Goal: Task Accomplishment & Management: Complete application form

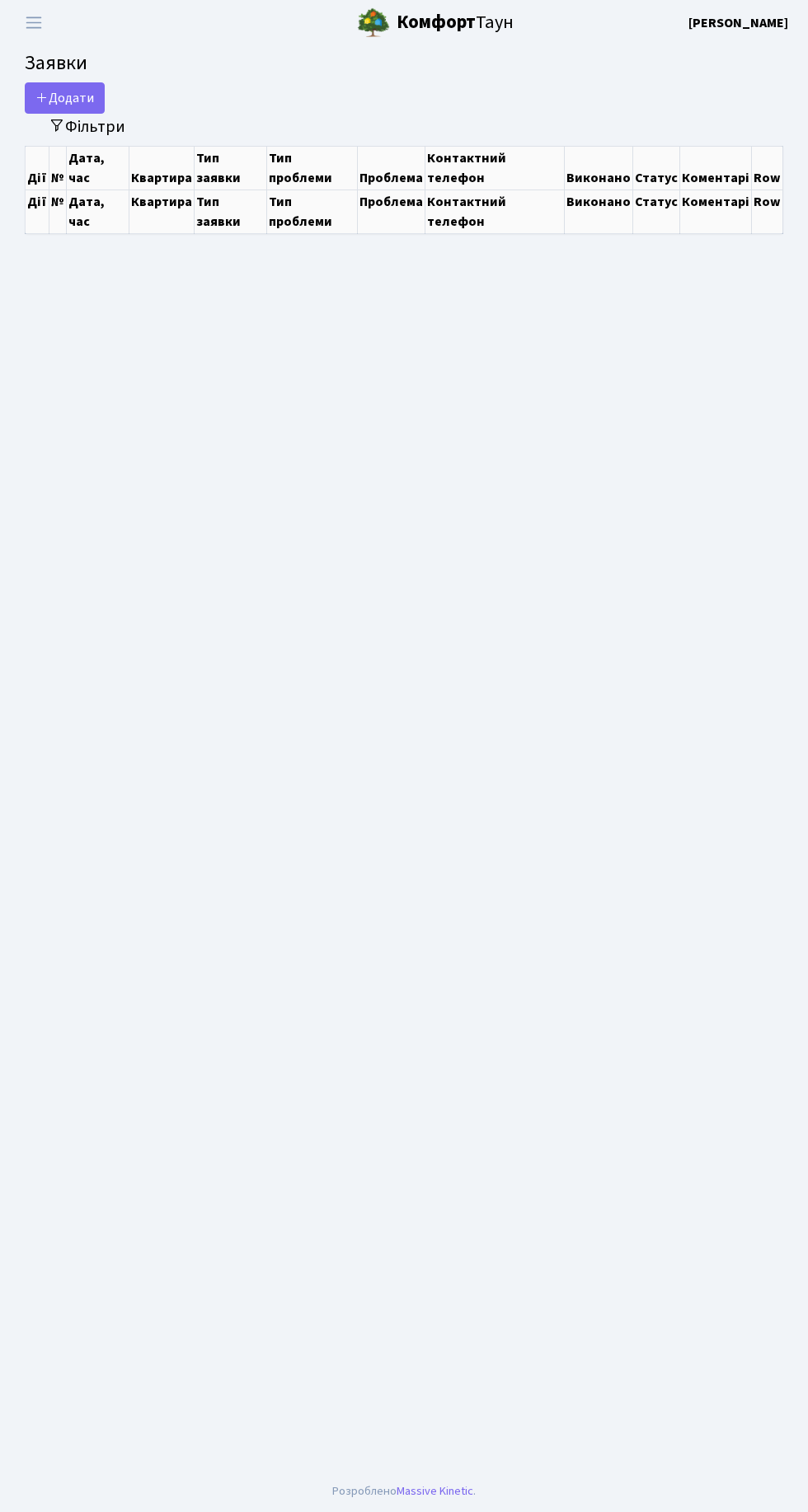
select select "25"
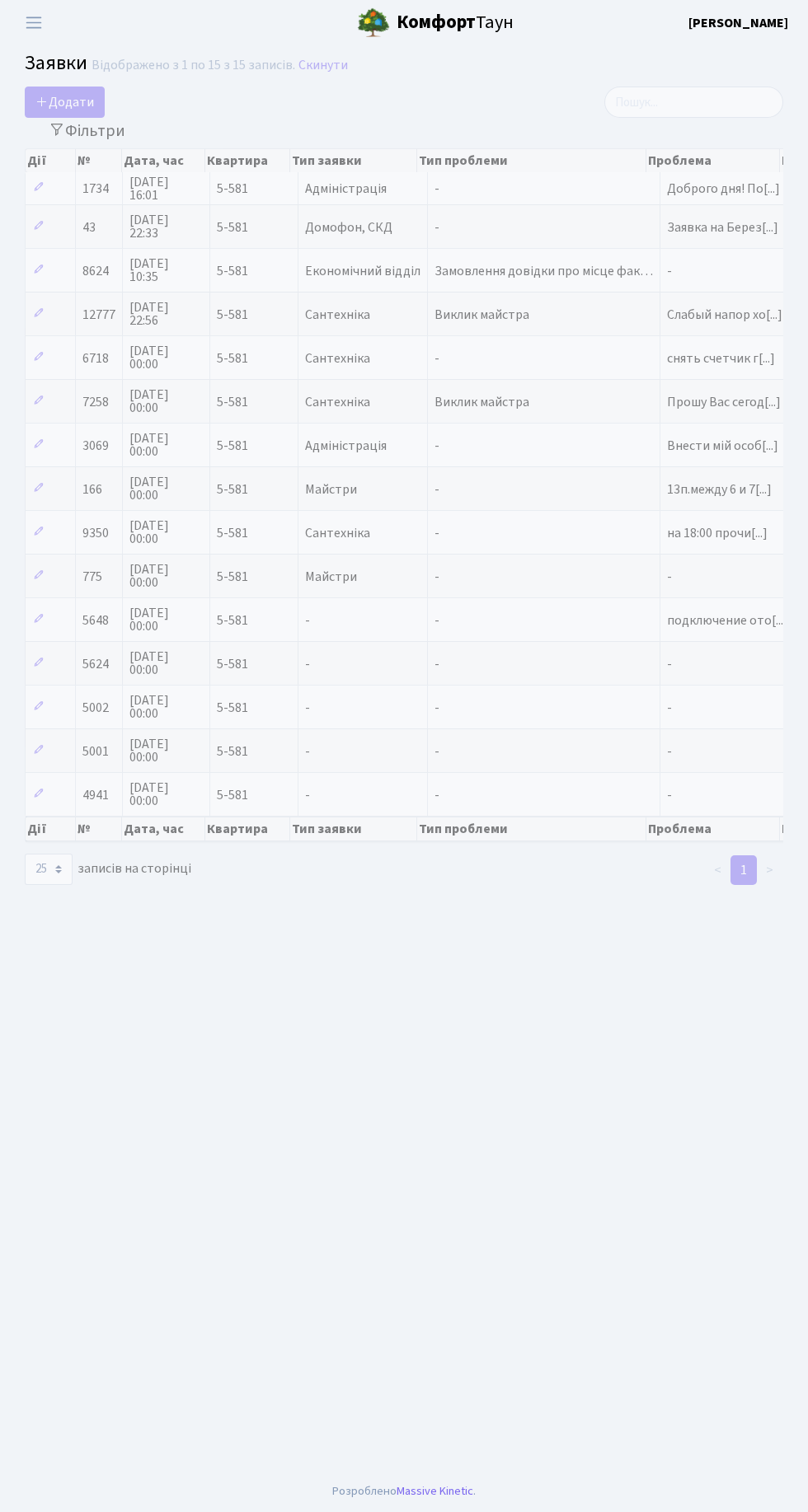
select select "25"
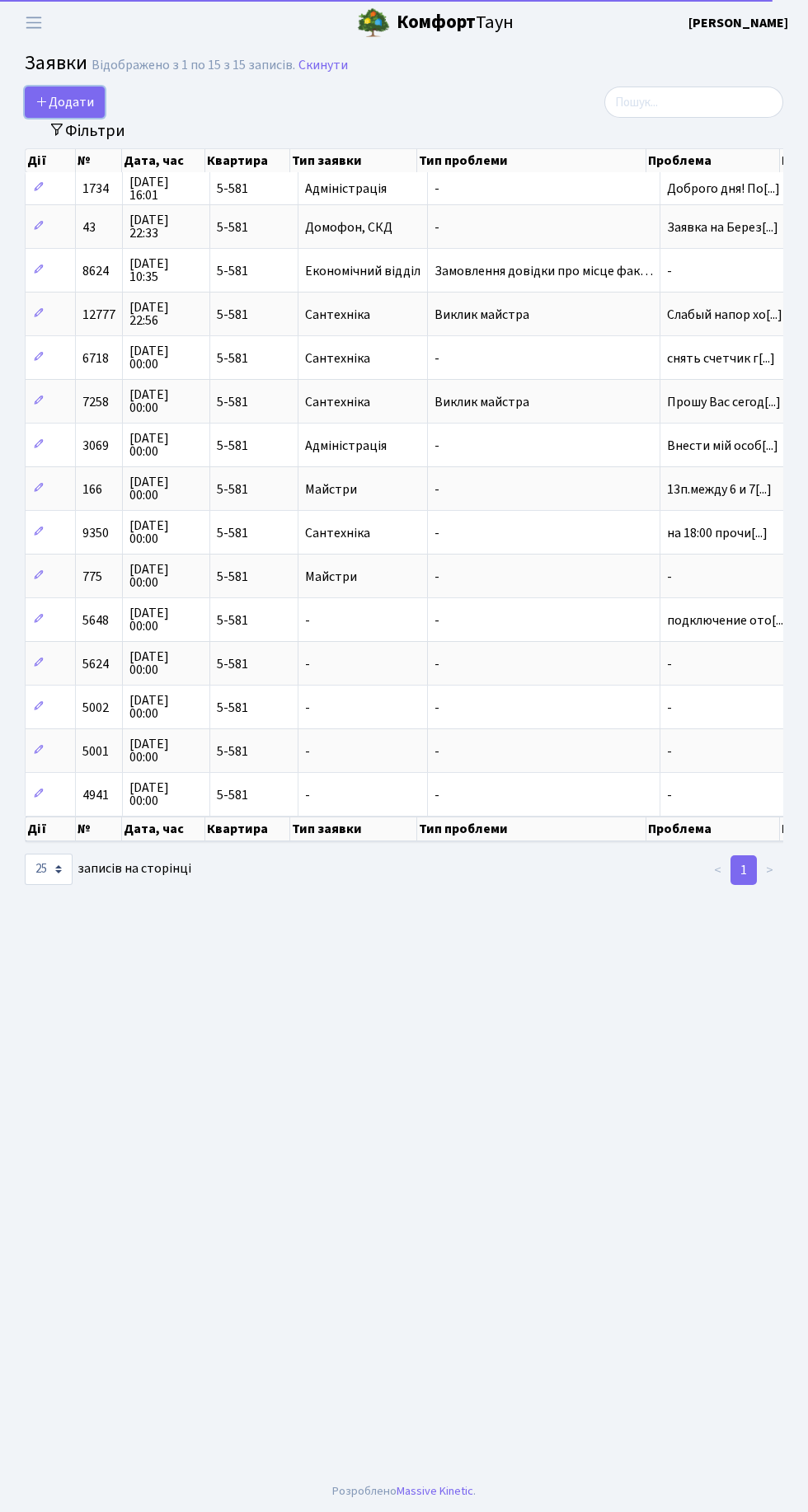
click at [95, 98] on link "Додати" at bounding box center [65, 102] width 80 height 31
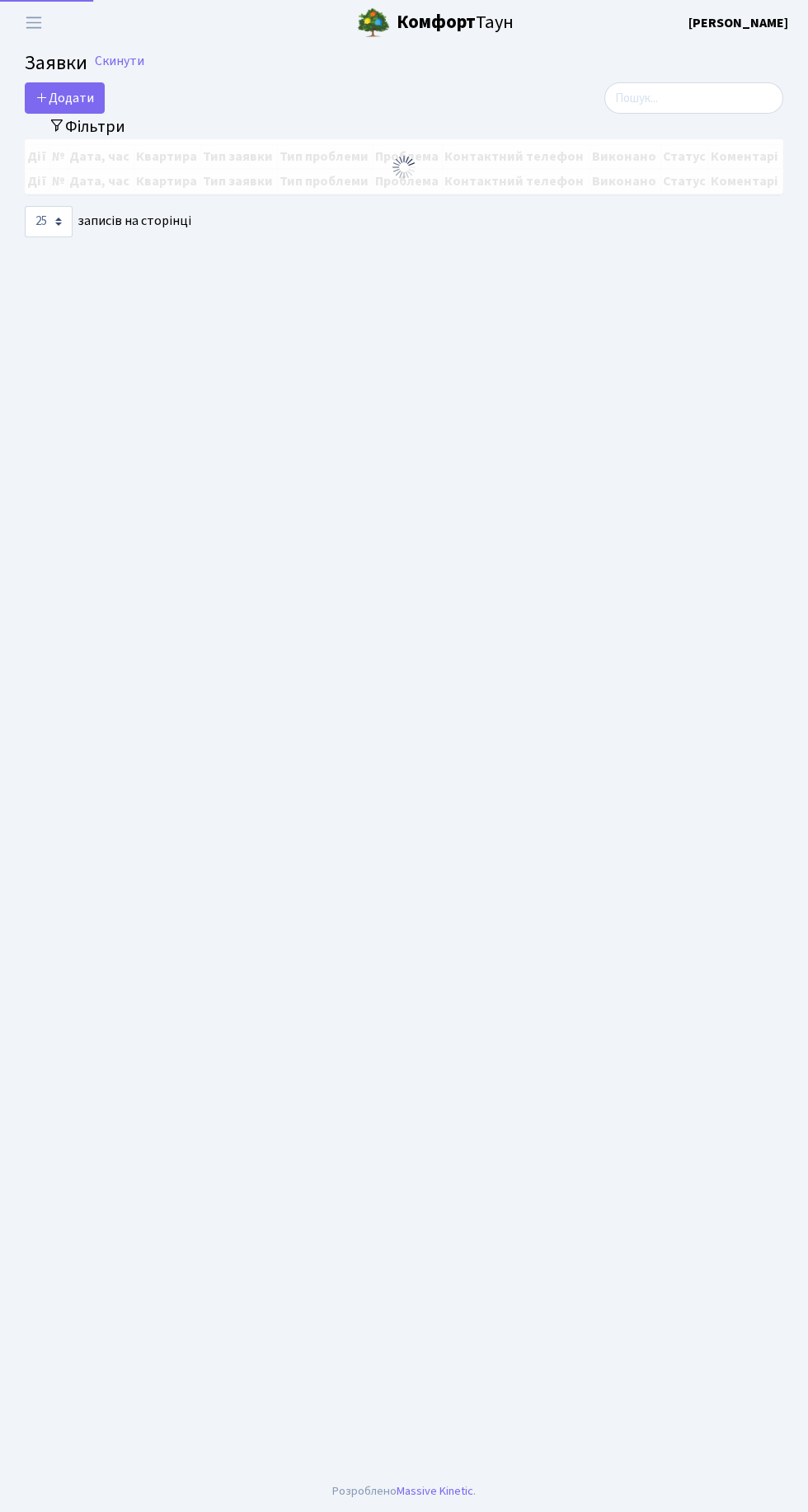
select select "25"
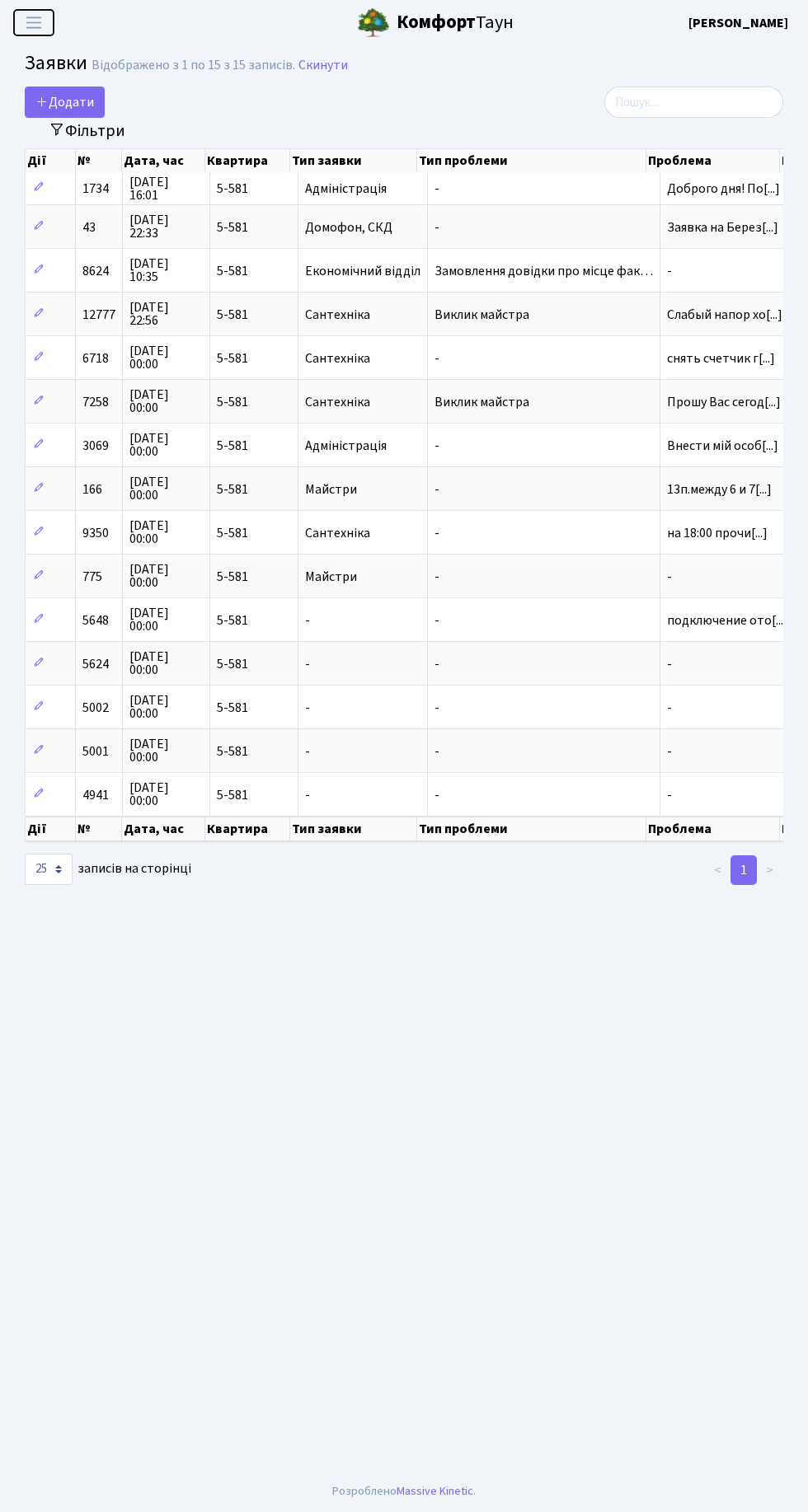
click at [37, 22] on span "Переключити навігацію" at bounding box center [34, 22] width 25 height 19
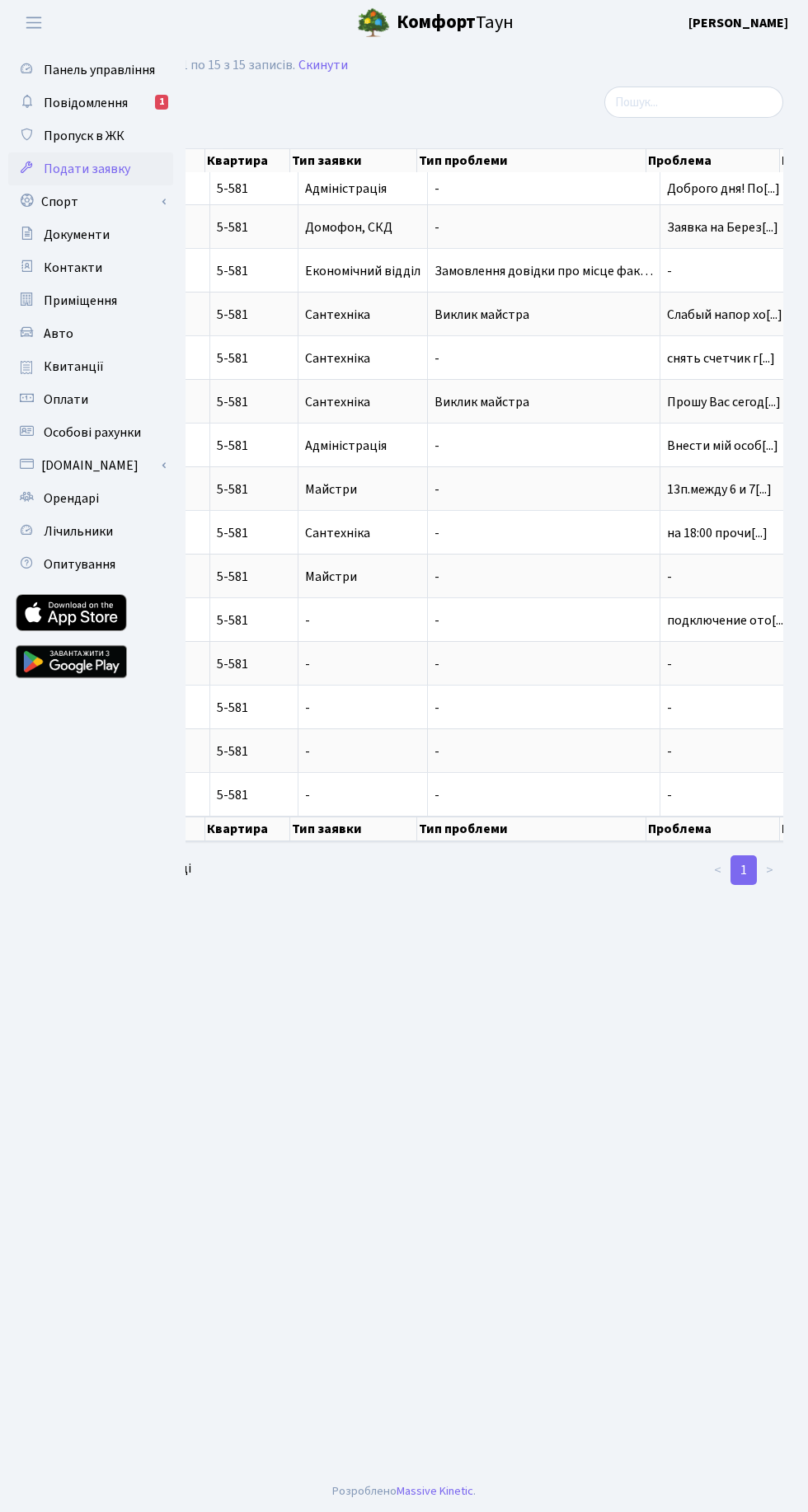
click at [102, 129] on span "Пропуск в ЖК" at bounding box center [83, 136] width 81 height 18
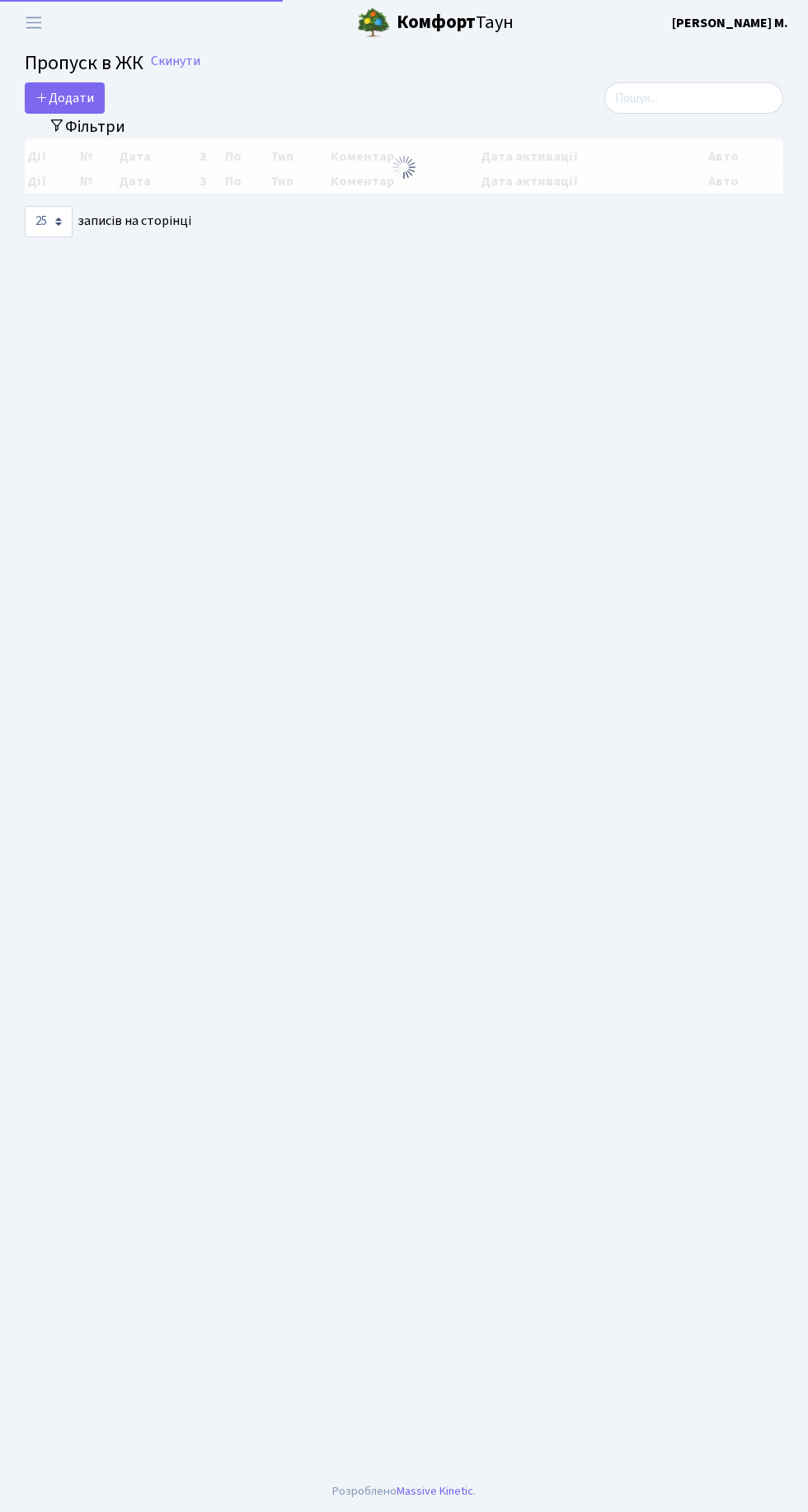
select select "25"
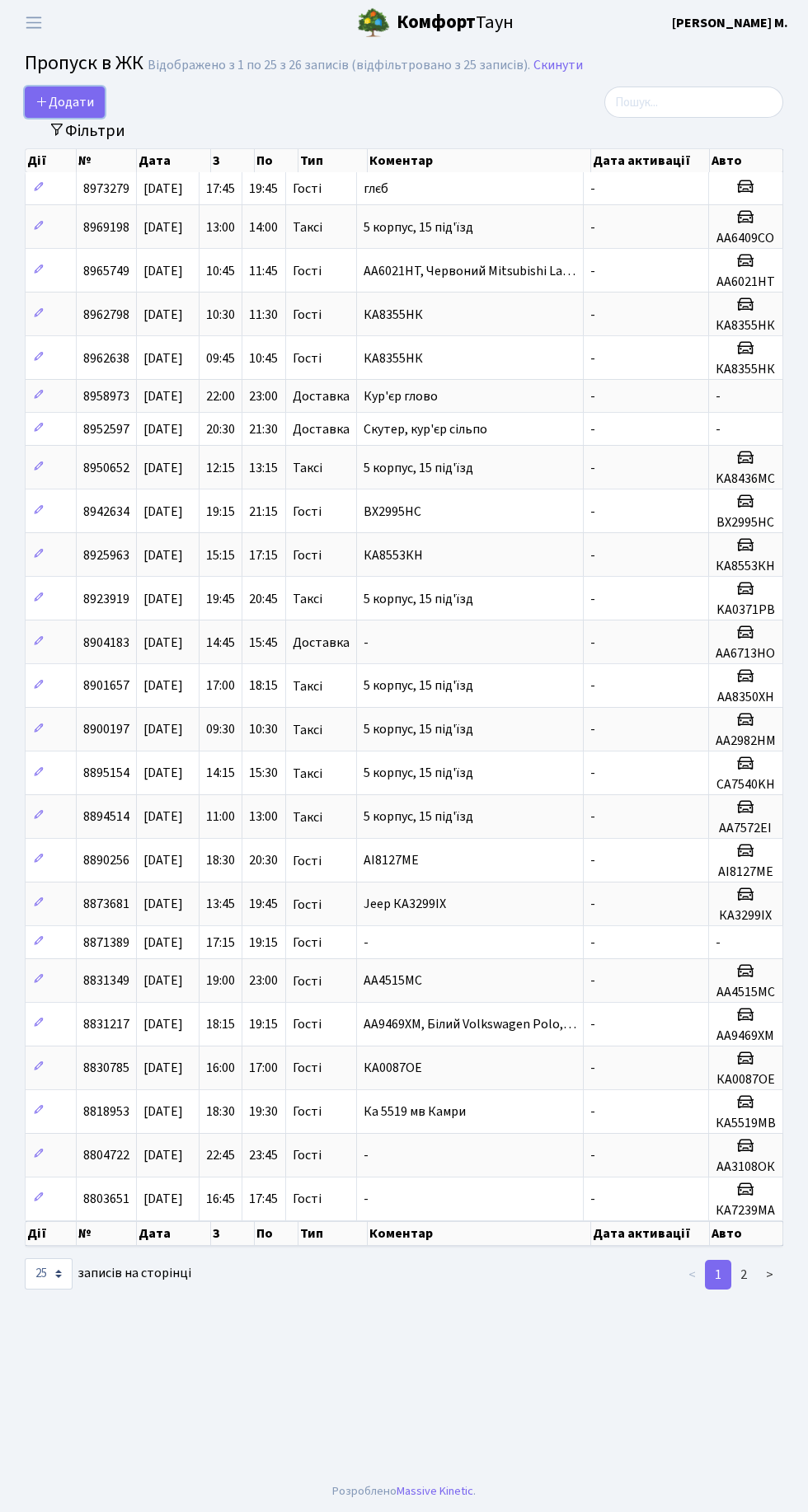
click at [75, 102] on span "Додати" at bounding box center [65, 102] width 59 height 18
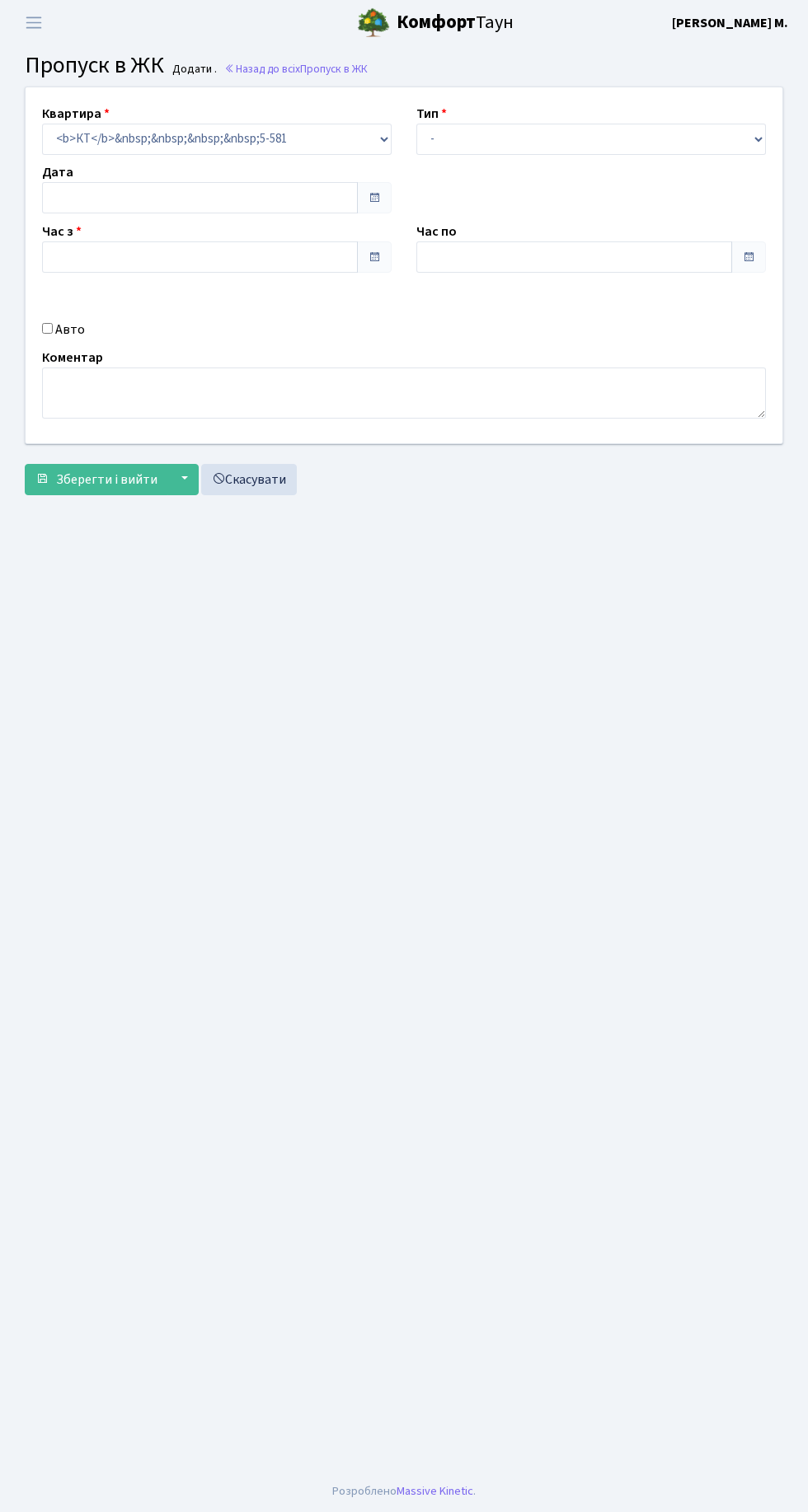
type input "[DATE]"
type input "18:30"
type input "19:30"
click at [671, 129] on select "- Доставка Таксі Гості Сервіс" at bounding box center [591, 138] width 349 height 31
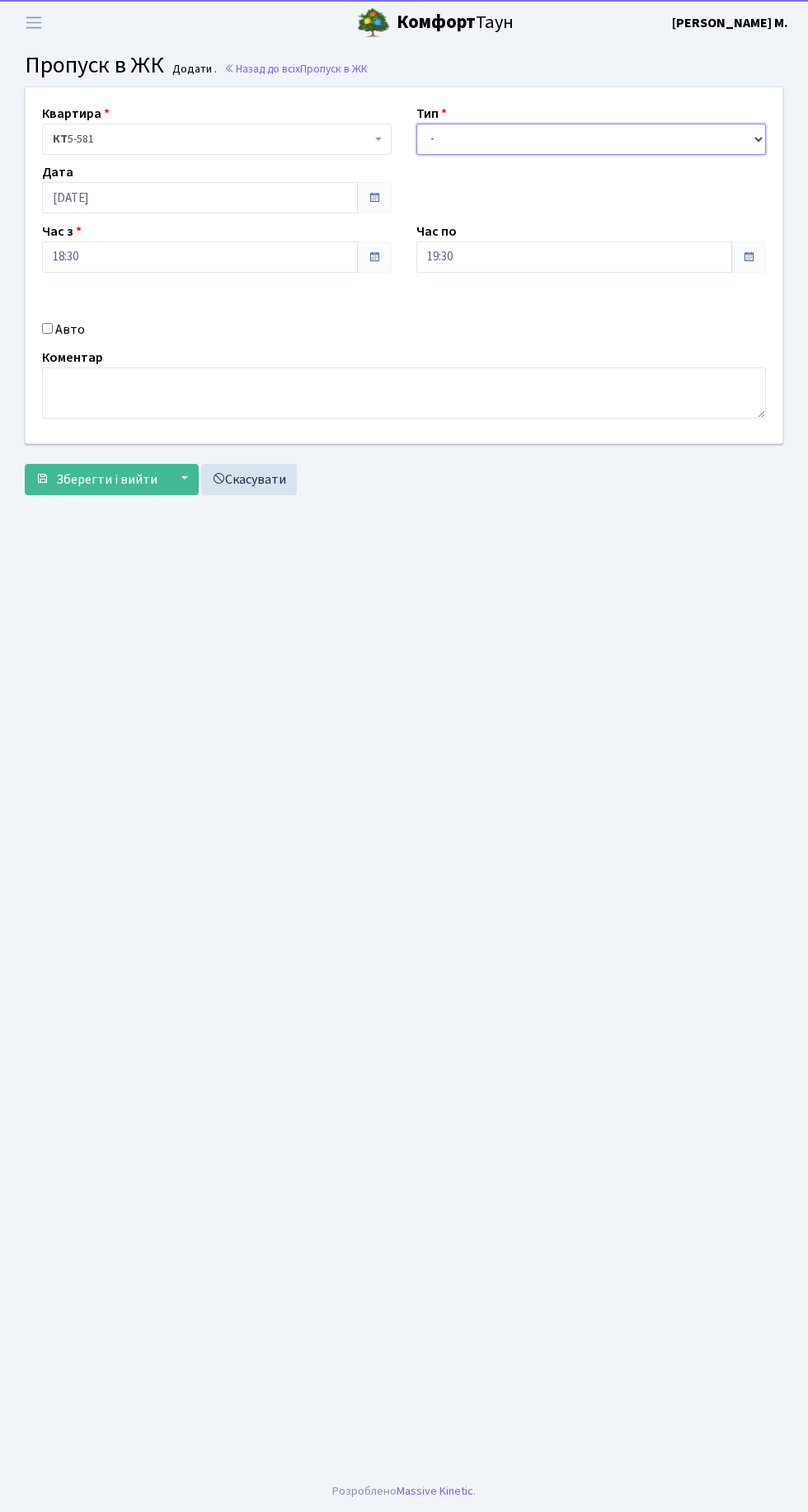
select select "2"
click at [416, 123] on select "- Доставка Таксі Гості Сервіс" at bounding box center [591, 138] width 349 height 31
click at [48, 326] on input "Авто" at bounding box center [47, 328] width 11 height 11
checkbox input "true"
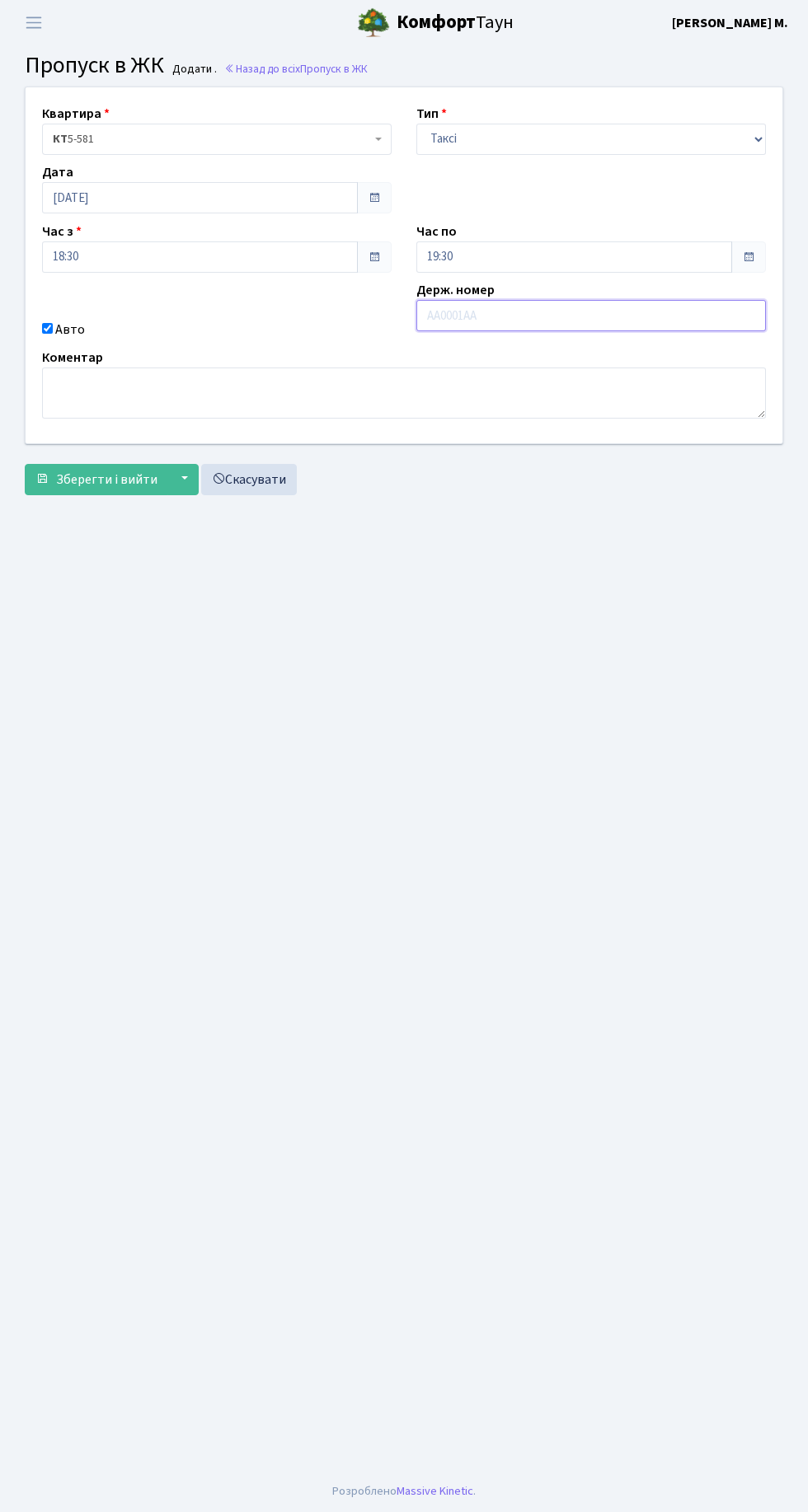
click at [549, 318] on input "text" at bounding box center [591, 315] width 349 height 31
type input "AH7484CO"
click at [120, 478] on span "Зберегти і вийти" at bounding box center [106, 480] width 101 height 18
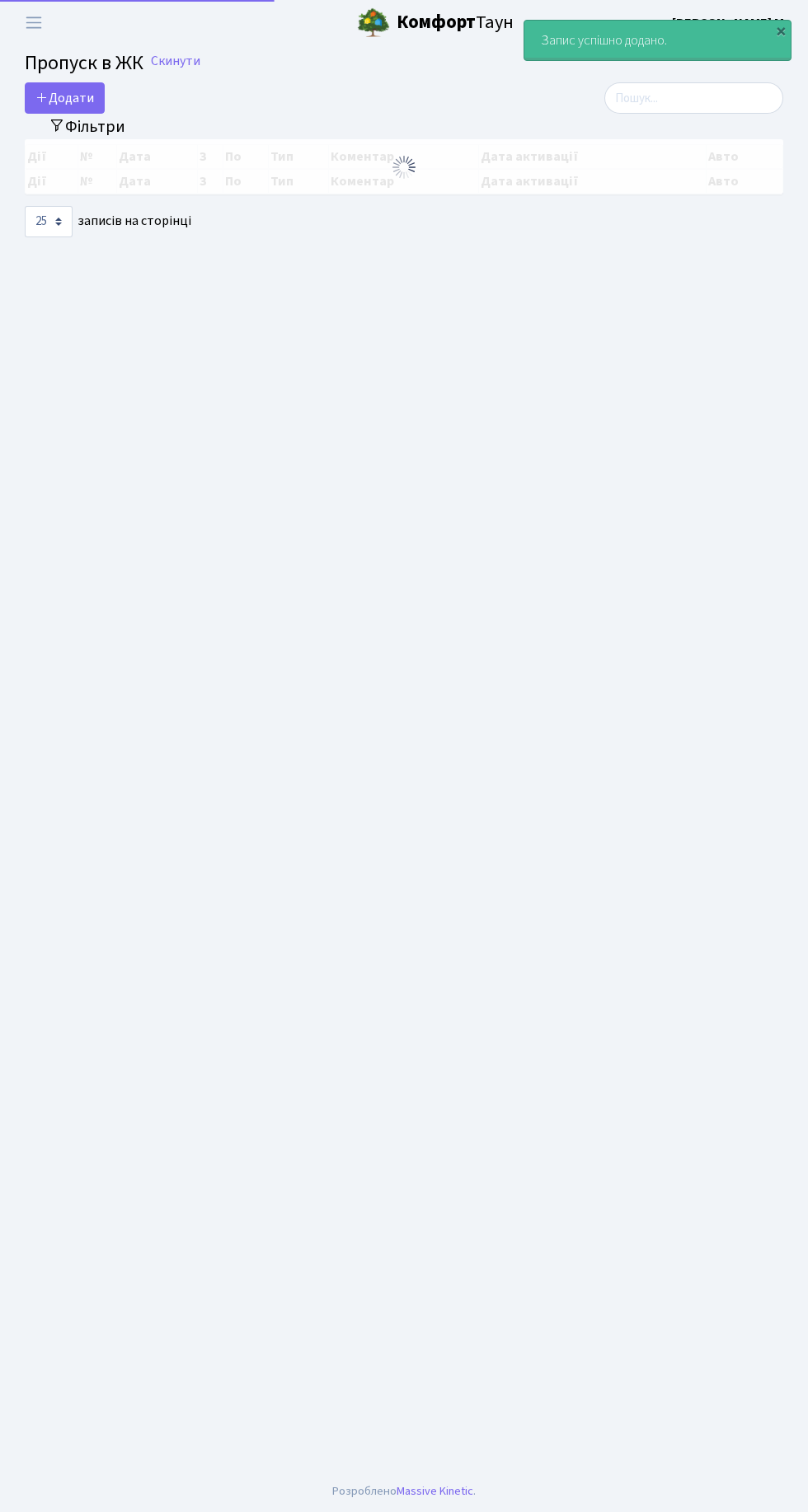
select select "25"
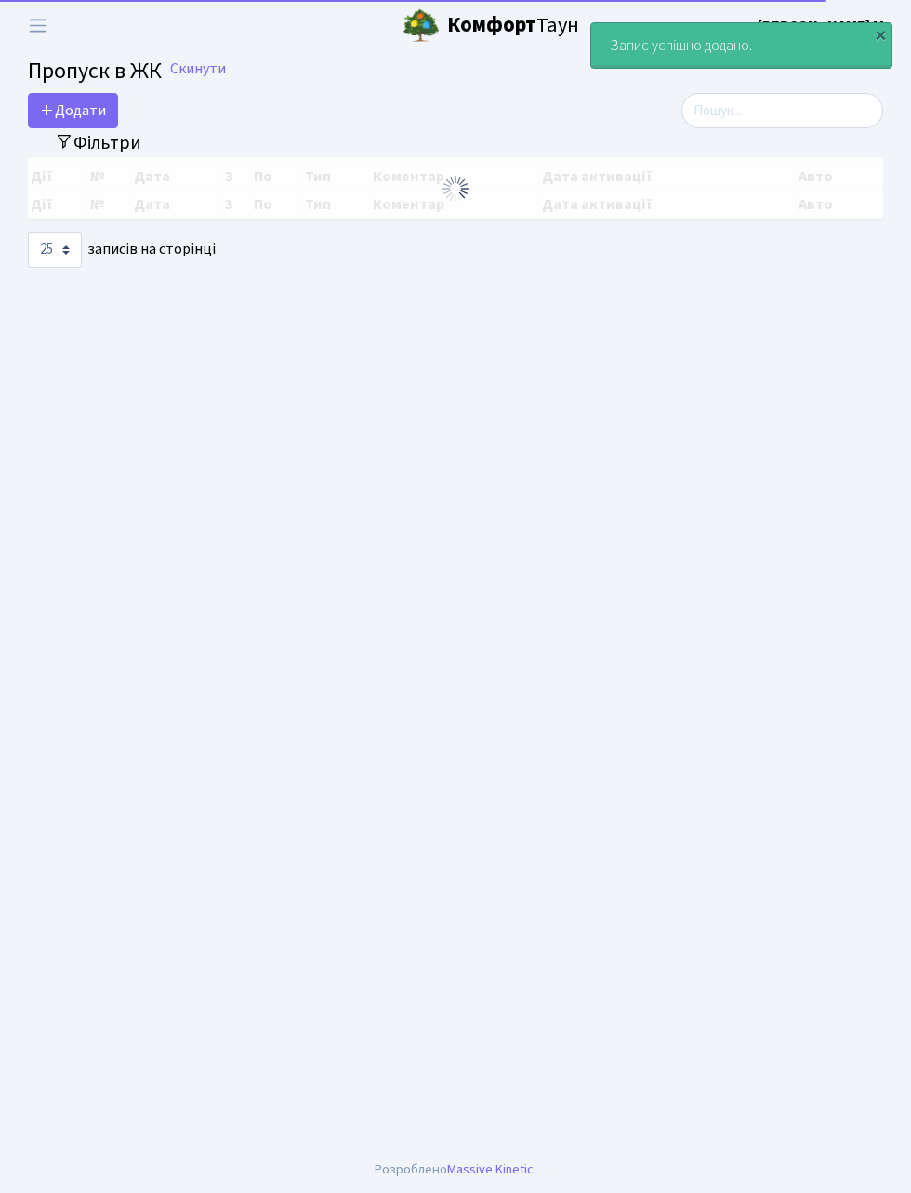
select select "25"
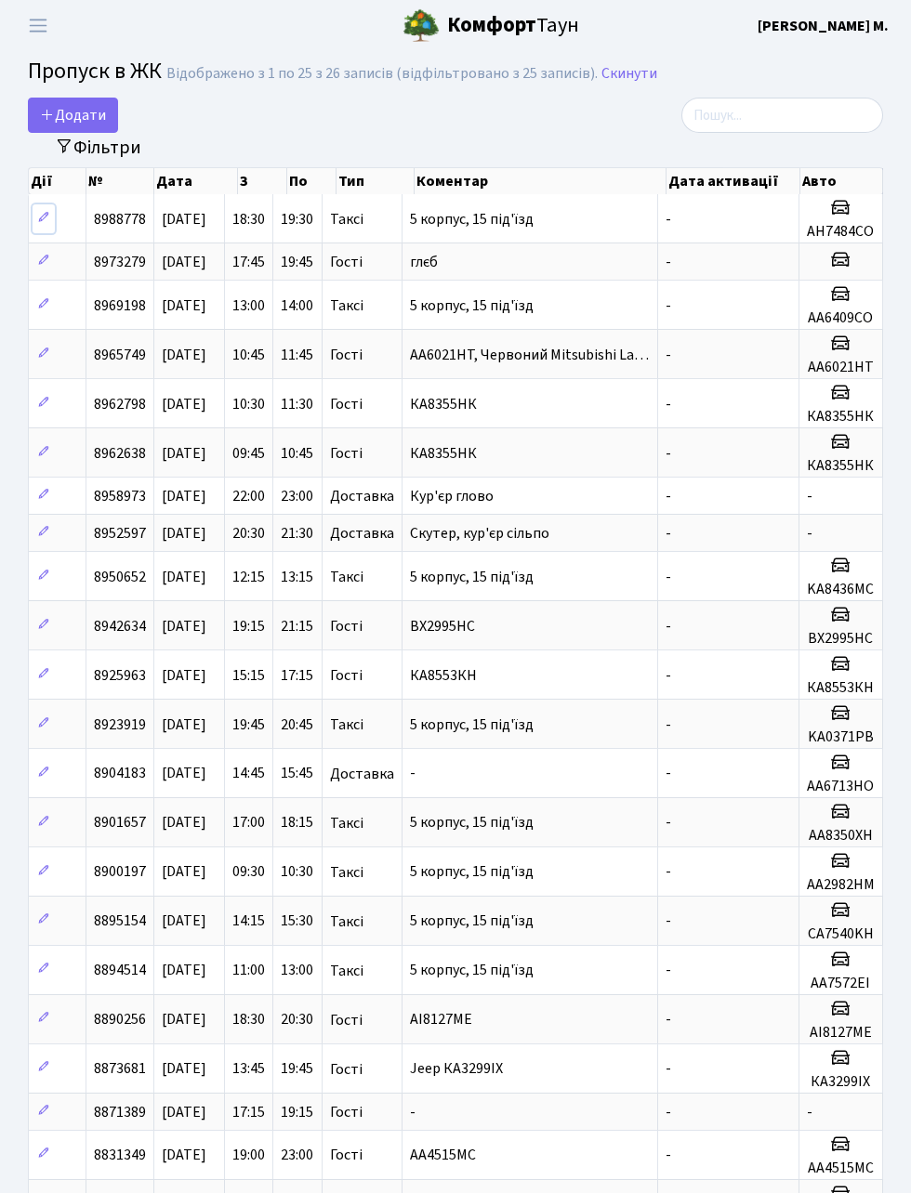
click at [46, 216] on icon at bounding box center [43, 217] width 13 height 13
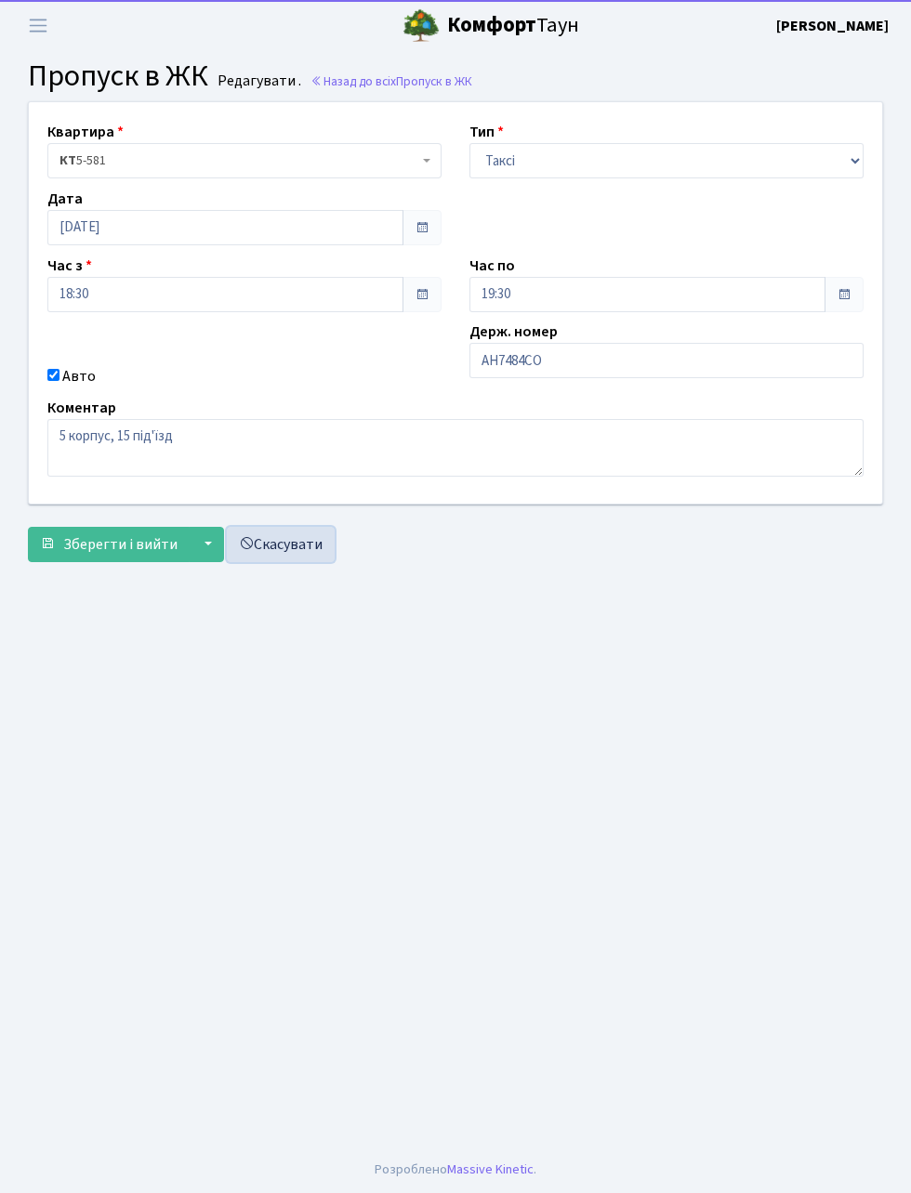
click at [316, 560] on link "Скасувати" at bounding box center [281, 544] width 108 height 35
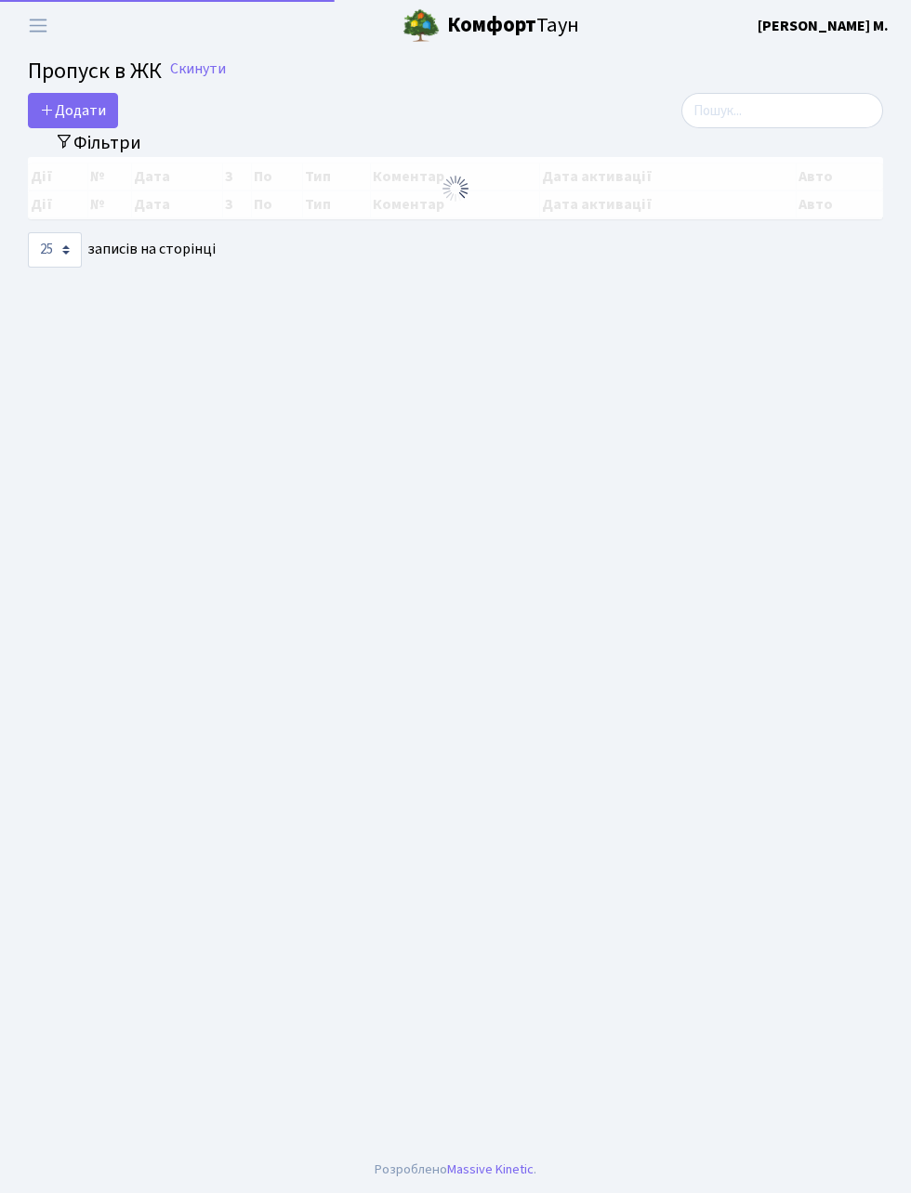
select select "25"
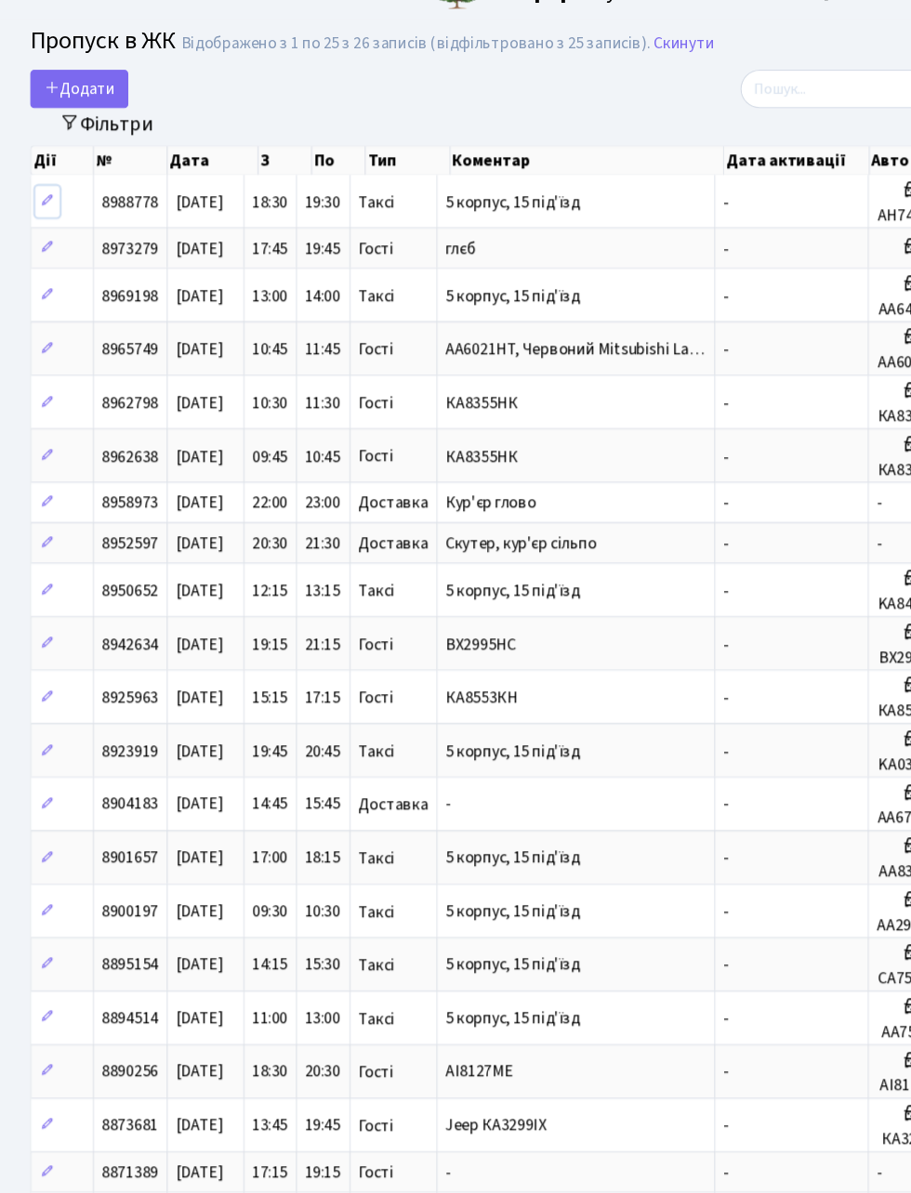
click at [43, 216] on icon at bounding box center [43, 217] width 13 height 13
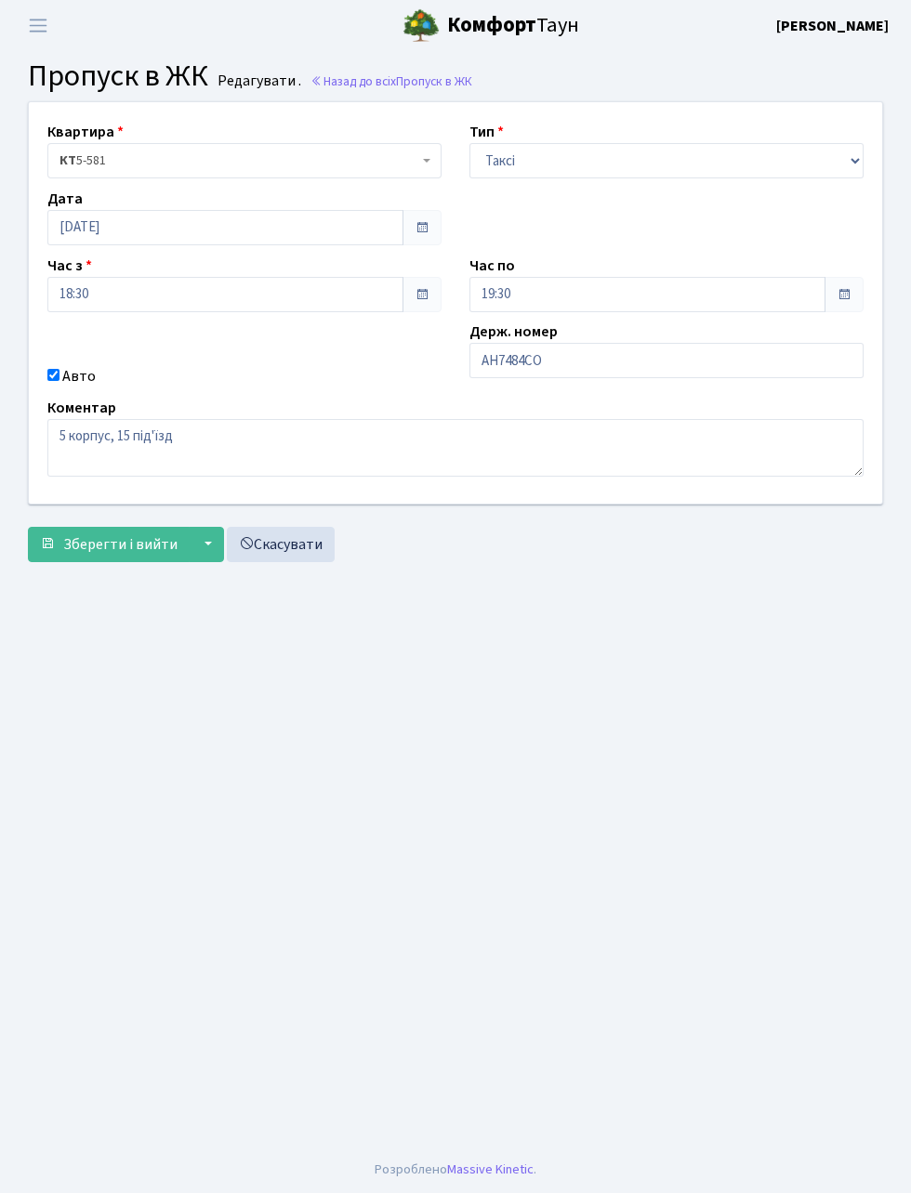
click at [54, 373] on input "Авто" at bounding box center [53, 375] width 12 height 12
checkbox input "false"
click at [202, 542] on button "▼" at bounding box center [206, 544] width 35 height 35
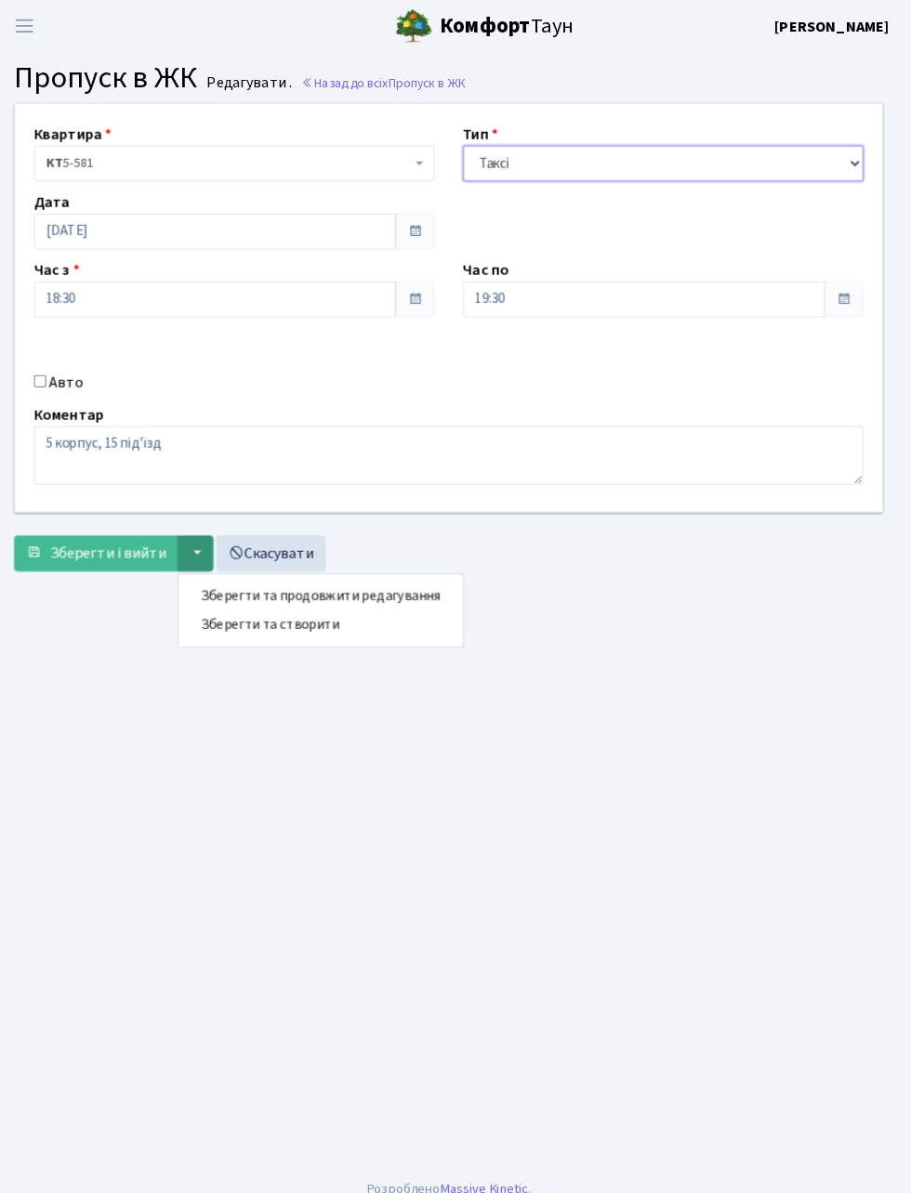
click at [717, 150] on select "- Доставка Таксі Гості Сервіс" at bounding box center [666, 160] width 394 height 35
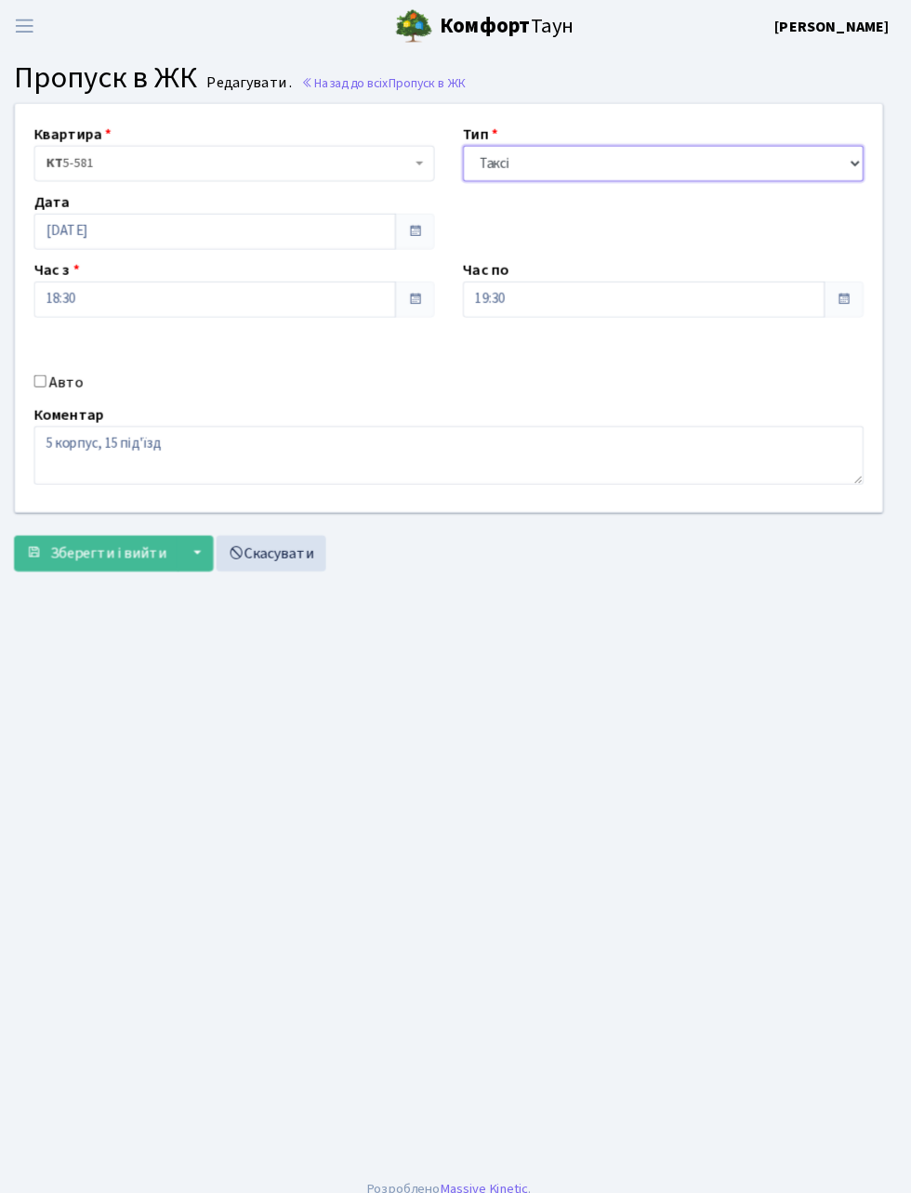
select select
click at [469, 143] on select "- Доставка Таксі Гості Сервіс" at bounding box center [666, 160] width 394 height 35
click at [125, 548] on span "Зберегти і вийти" at bounding box center [120, 544] width 114 height 20
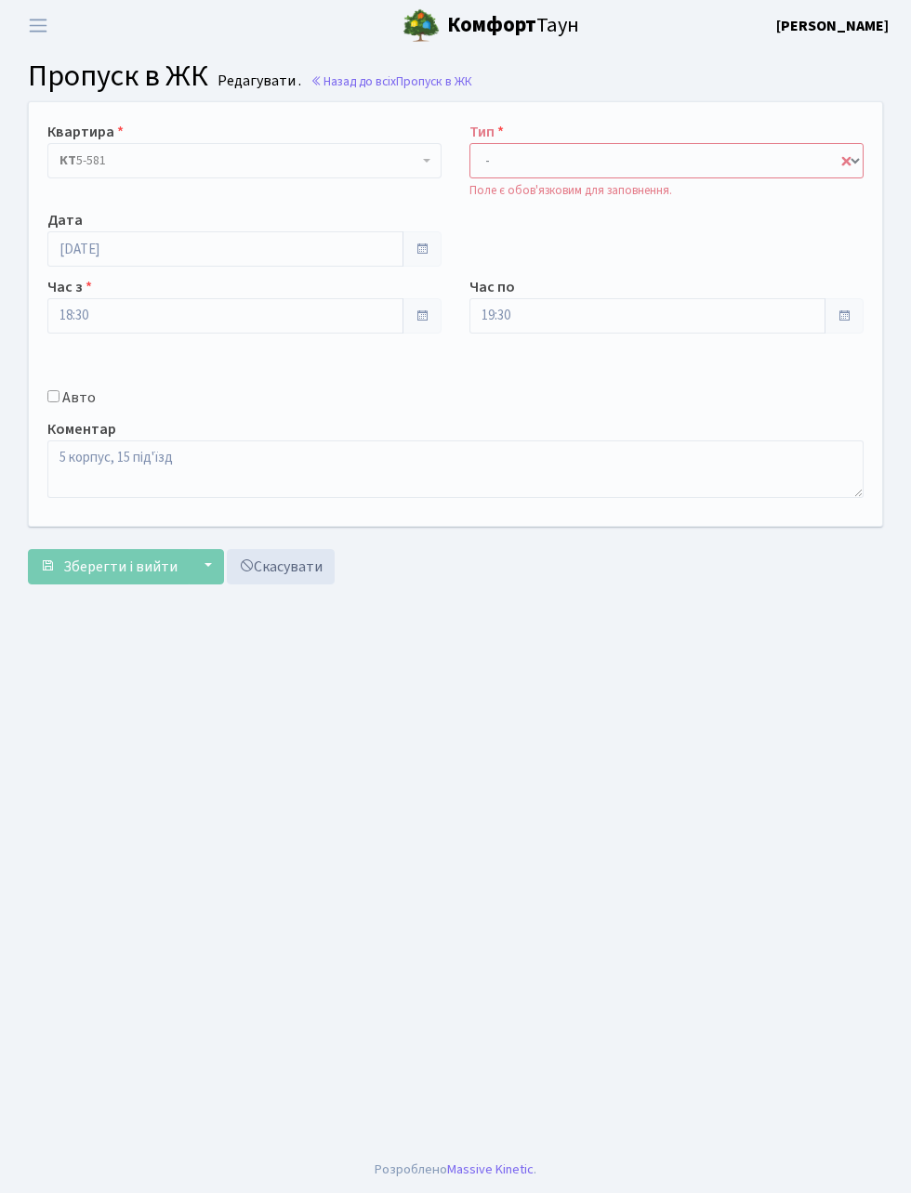
click at [682, 159] on select "- Доставка Таксі Гості Сервіс" at bounding box center [666, 160] width 394 height 35
select select "2"
click at [469, 143] on select "- Доставка Таксі Гості Сервіс" at bounding box center [666, 160] width 394 height 35
click at [139, 558] on span "Зберегти і вийти" at bounding box center [120, 567] width 114 height 20
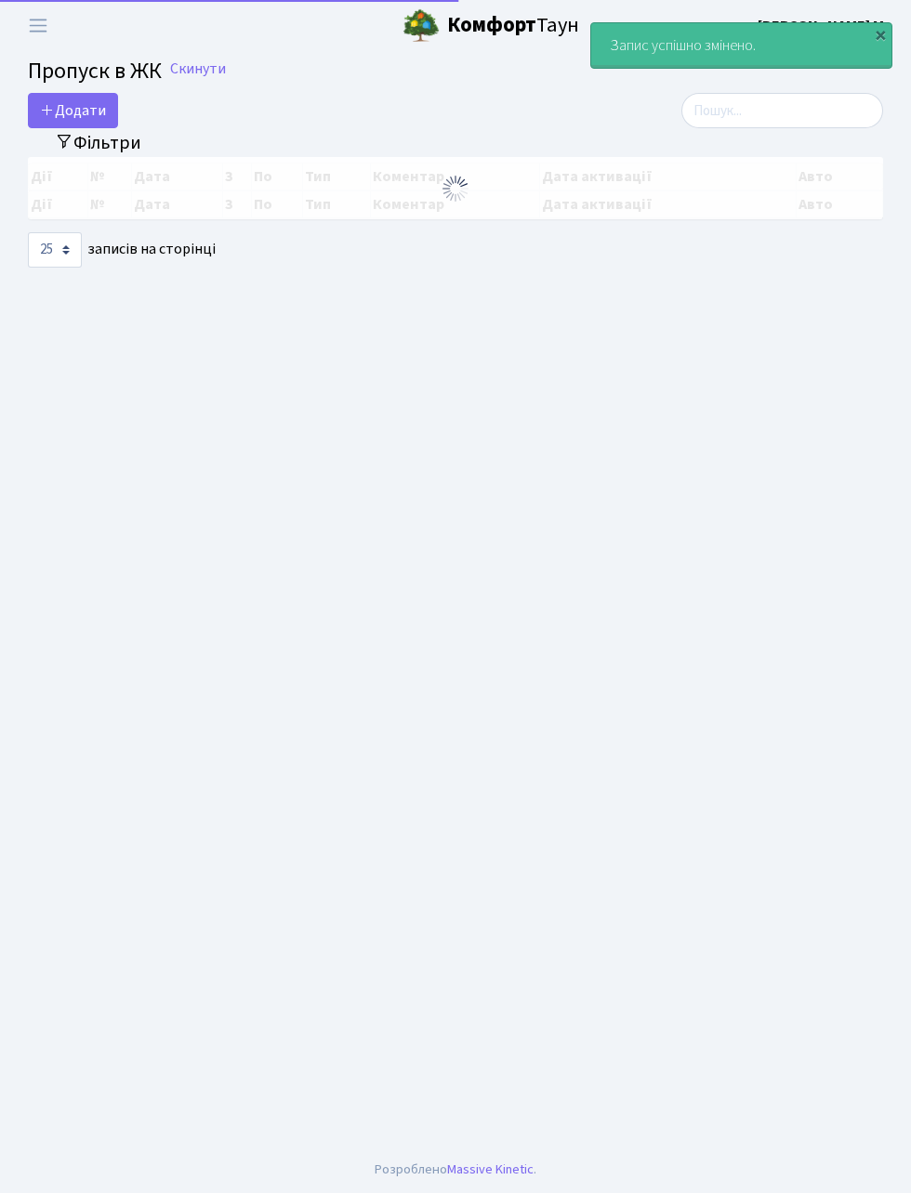
select select "25"
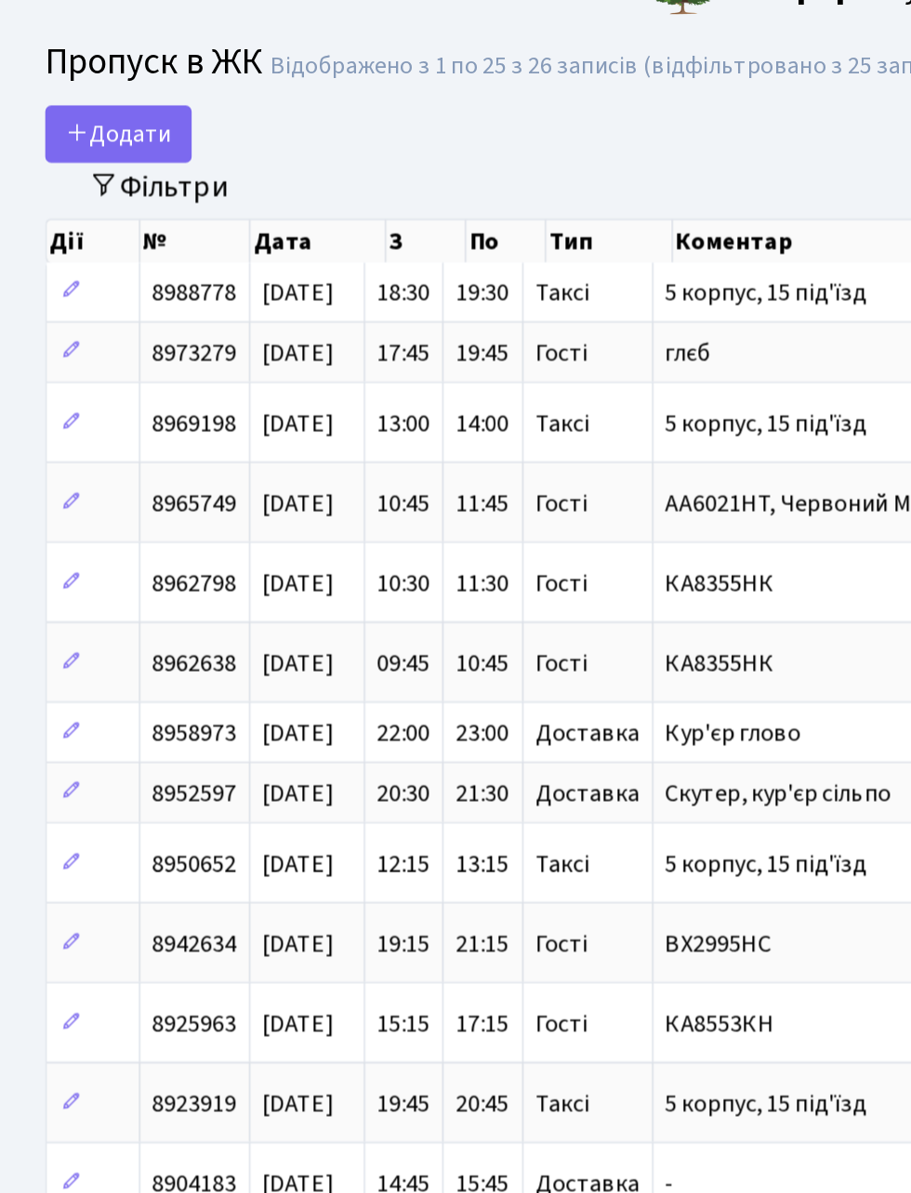
click at [443, 431] on span "КА8355НК" at bounding box center [443, 441] width 67 height 20
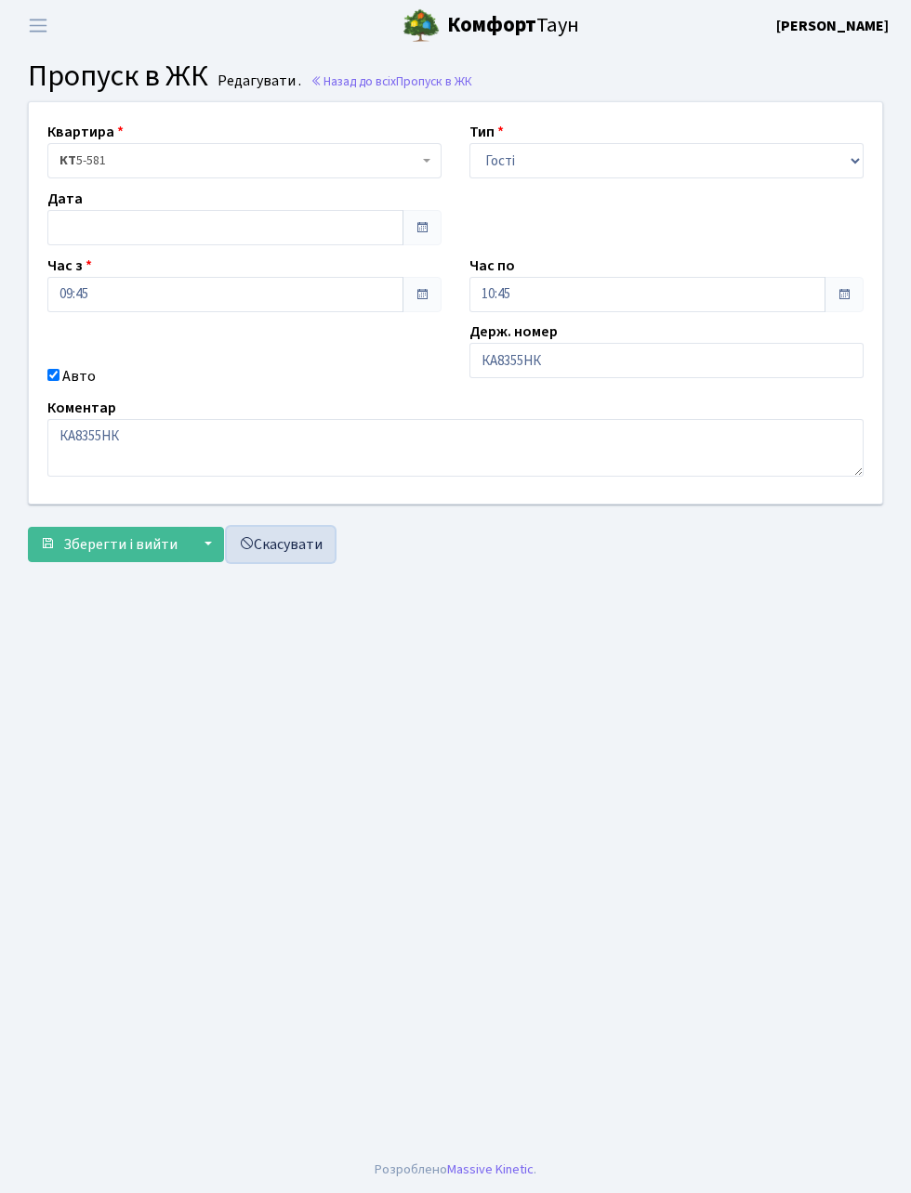
click at [307, 541] on link "Скасувати" at bounding box center [281, 544] width 108 height 35
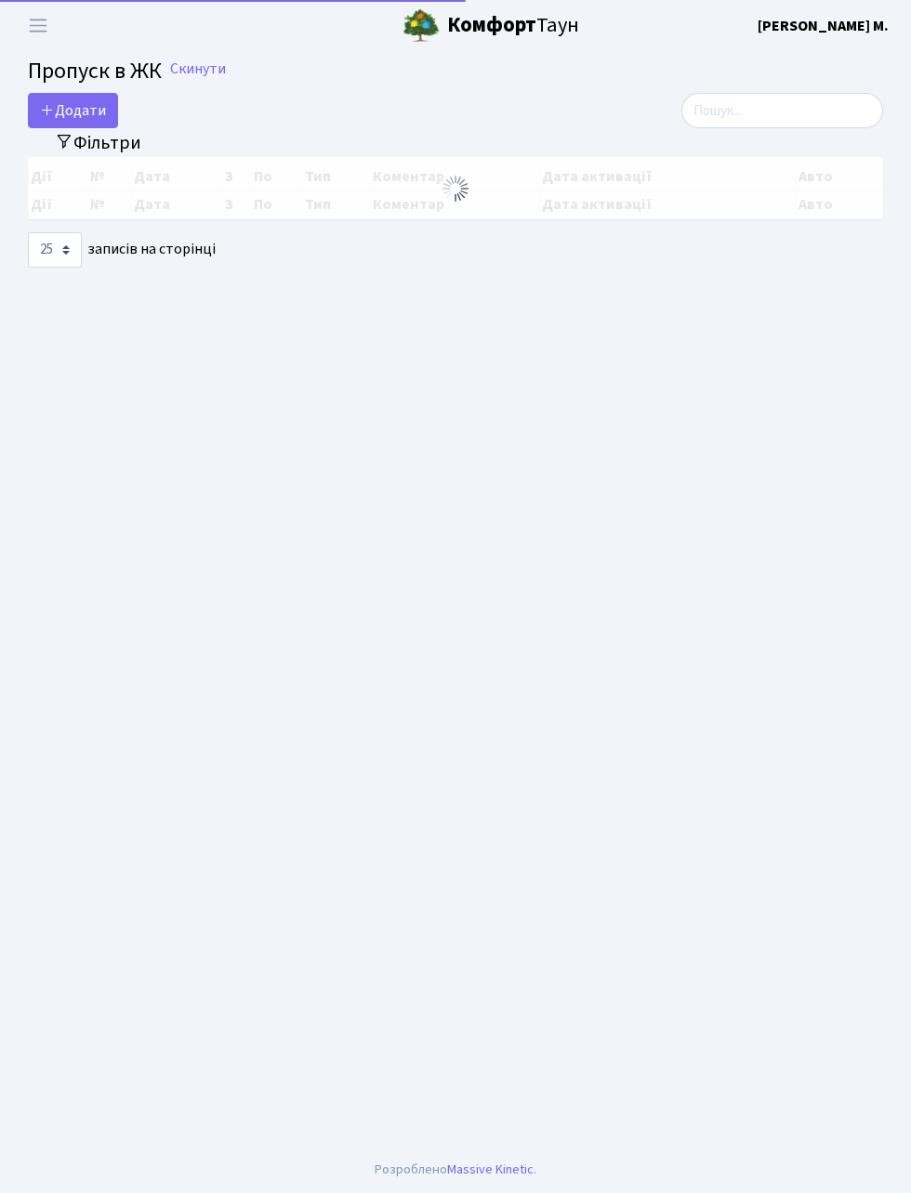
select select "25"
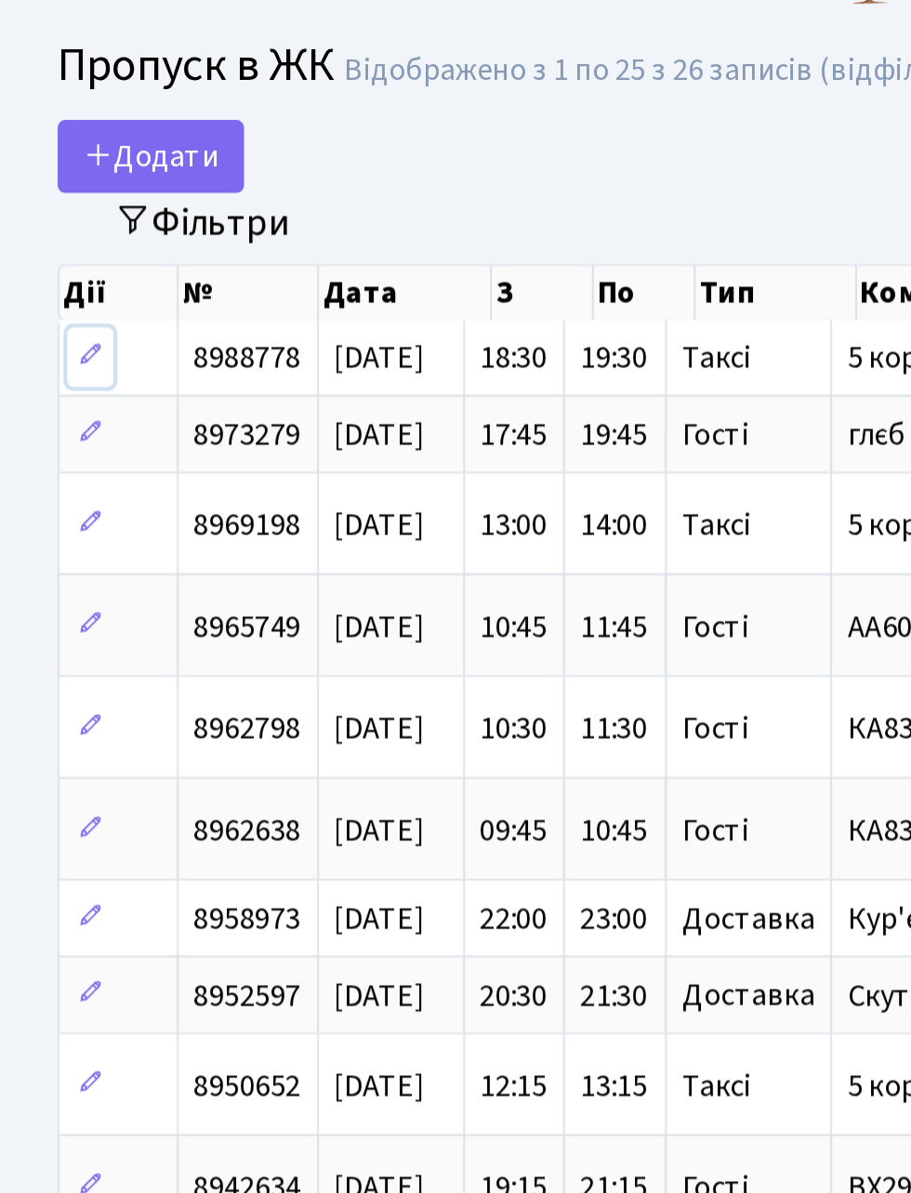
click at [44, 210] on icon at bounding box center [43, 210] width 13 height 13
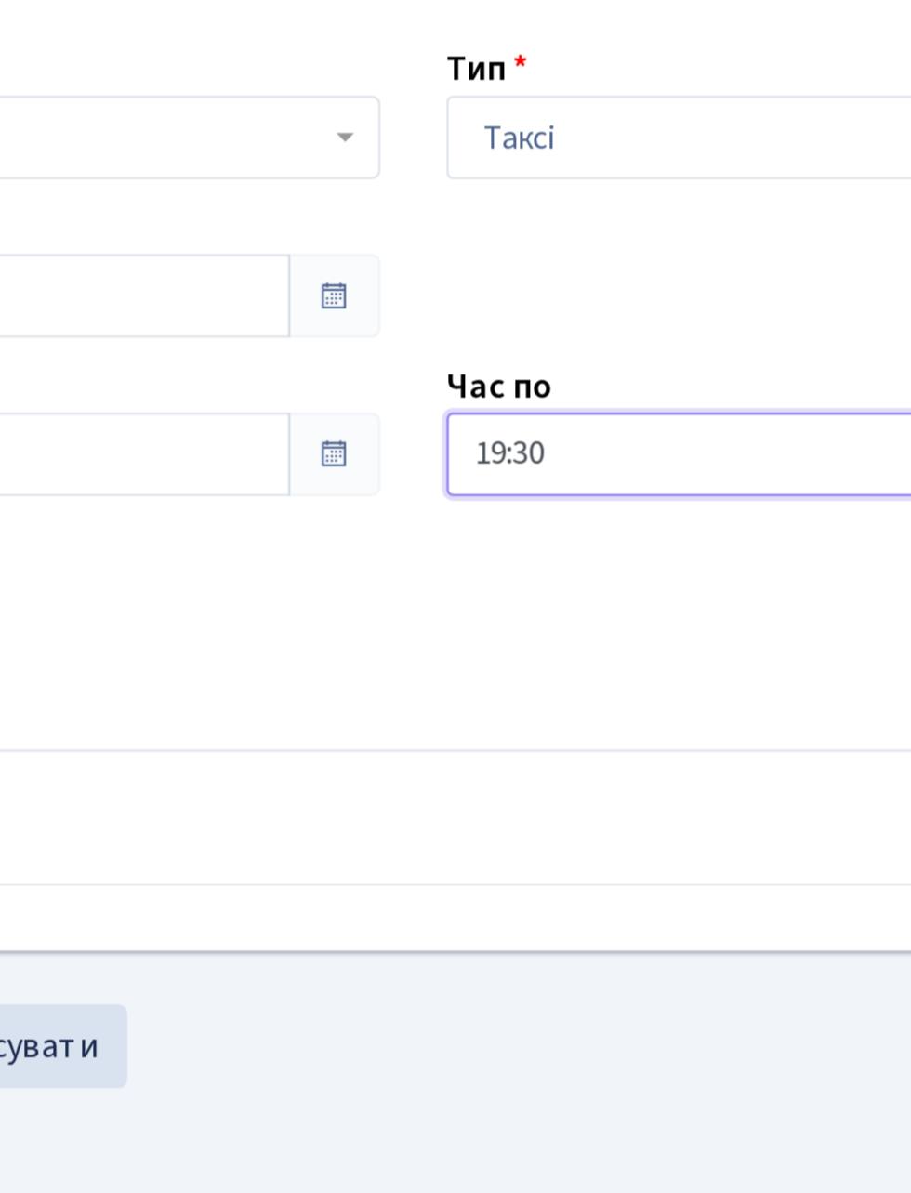
click at [576, 287] on input "19:30" at bounding box center [647, 294] width 356 height 35
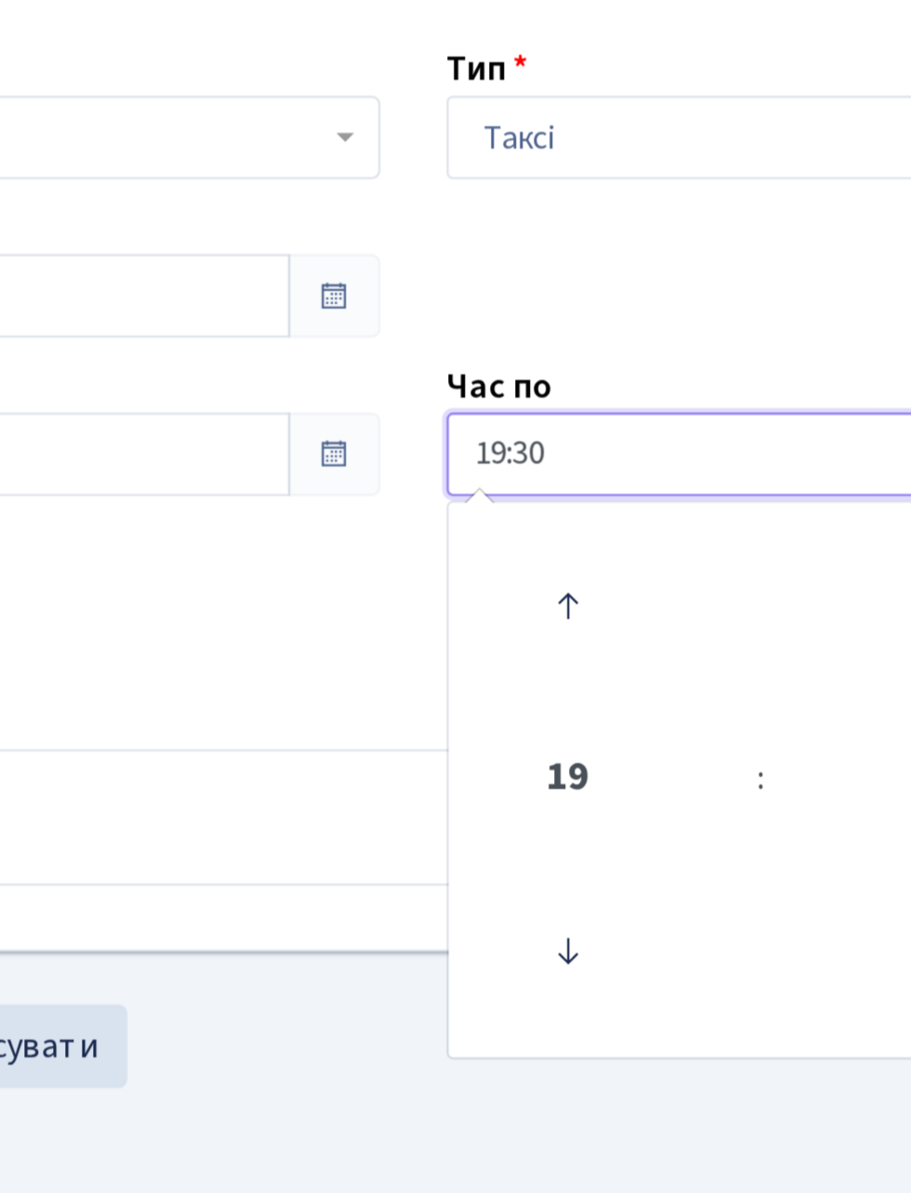
click at [522, 357] on icon at bounding box center [520, 359] width 50 height 50
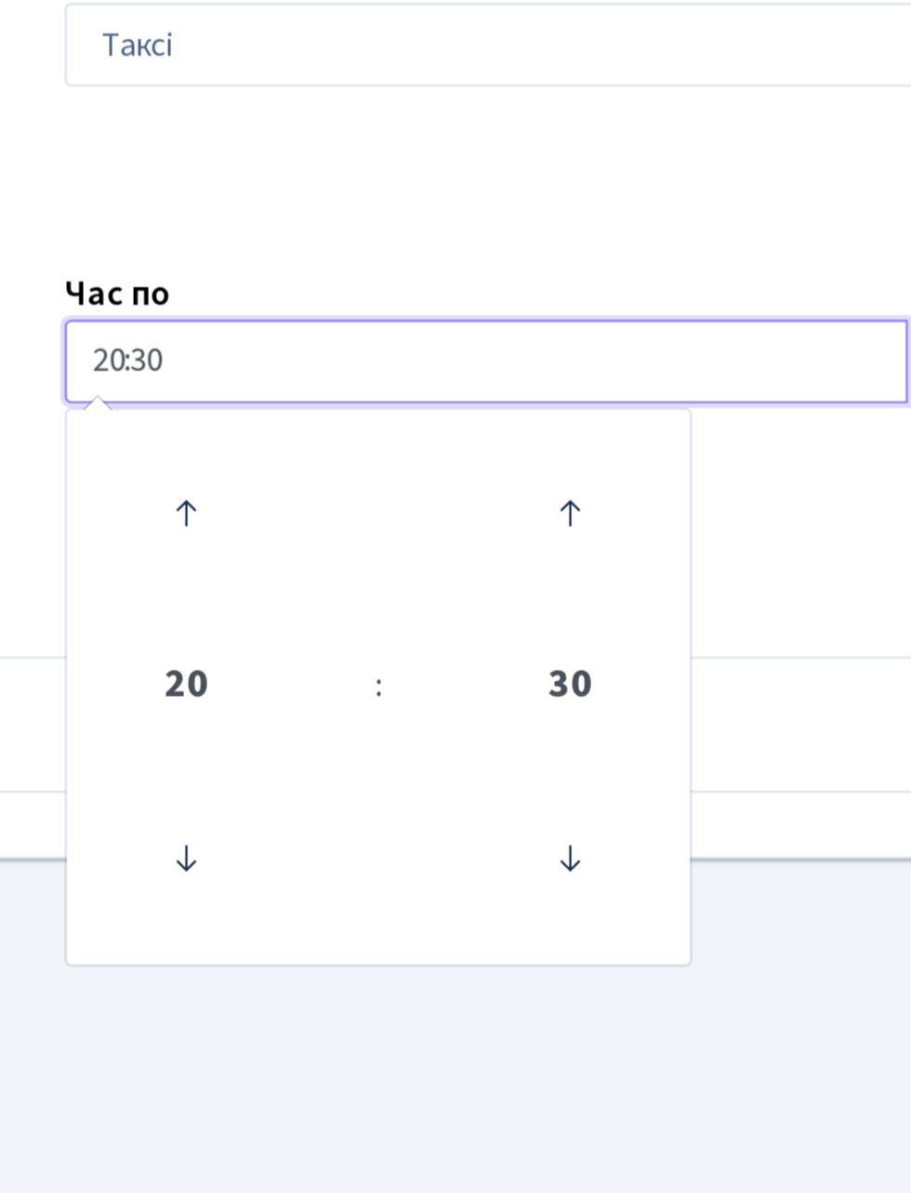
click at [517, 524] on icon at bounding box center [520, 504] width 50 height 50
type input "19:30"
click at [520, 507] on icon at bounding box center [520, 504] width 50 height 50
click at [526, 504] on icon at bounding box center [520, 504] width 50 height 50
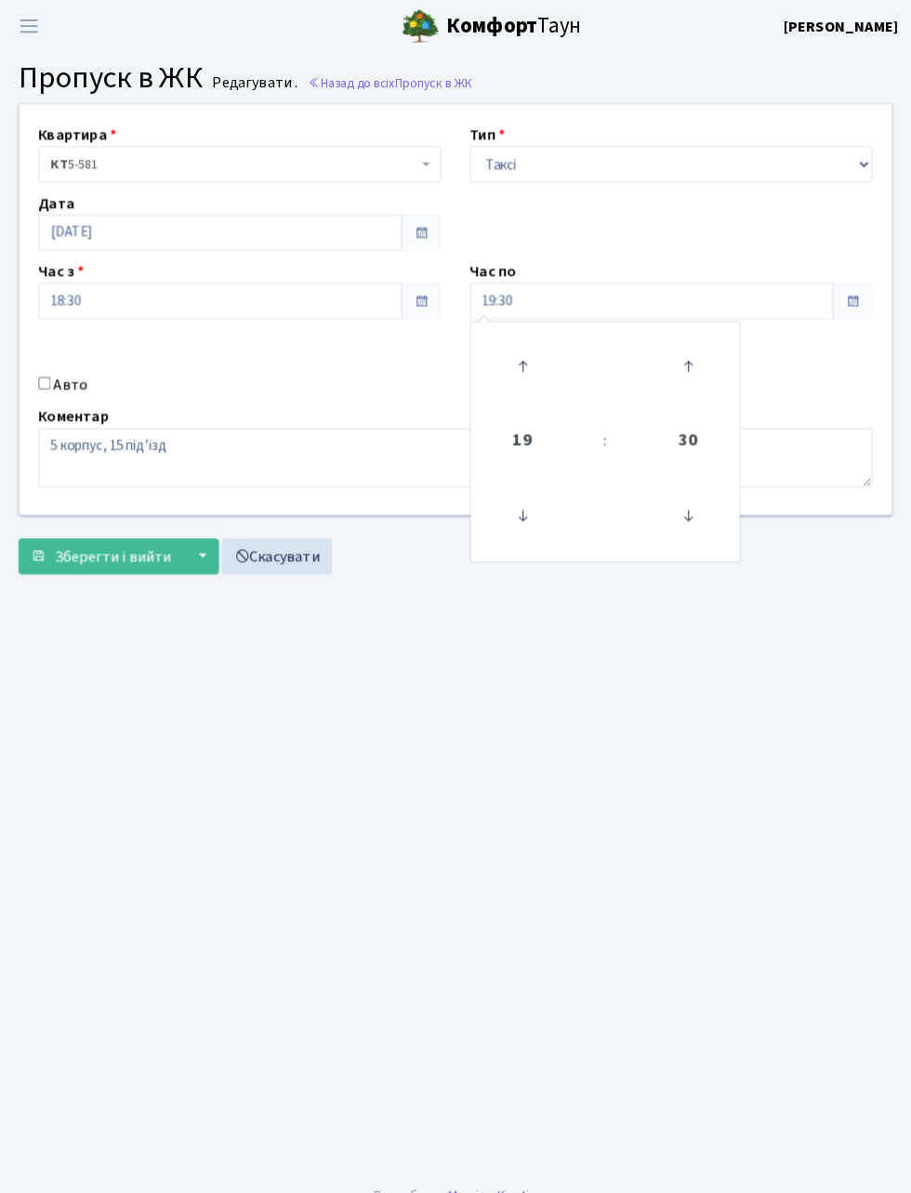
click at [461, 611] on main "Admin Пропуск в ЖК Редагувати Пропуск в ЖК Редагувати . Назад до всіх Пропуск в…" at bounding box center [455, 598] width 911 height 1095
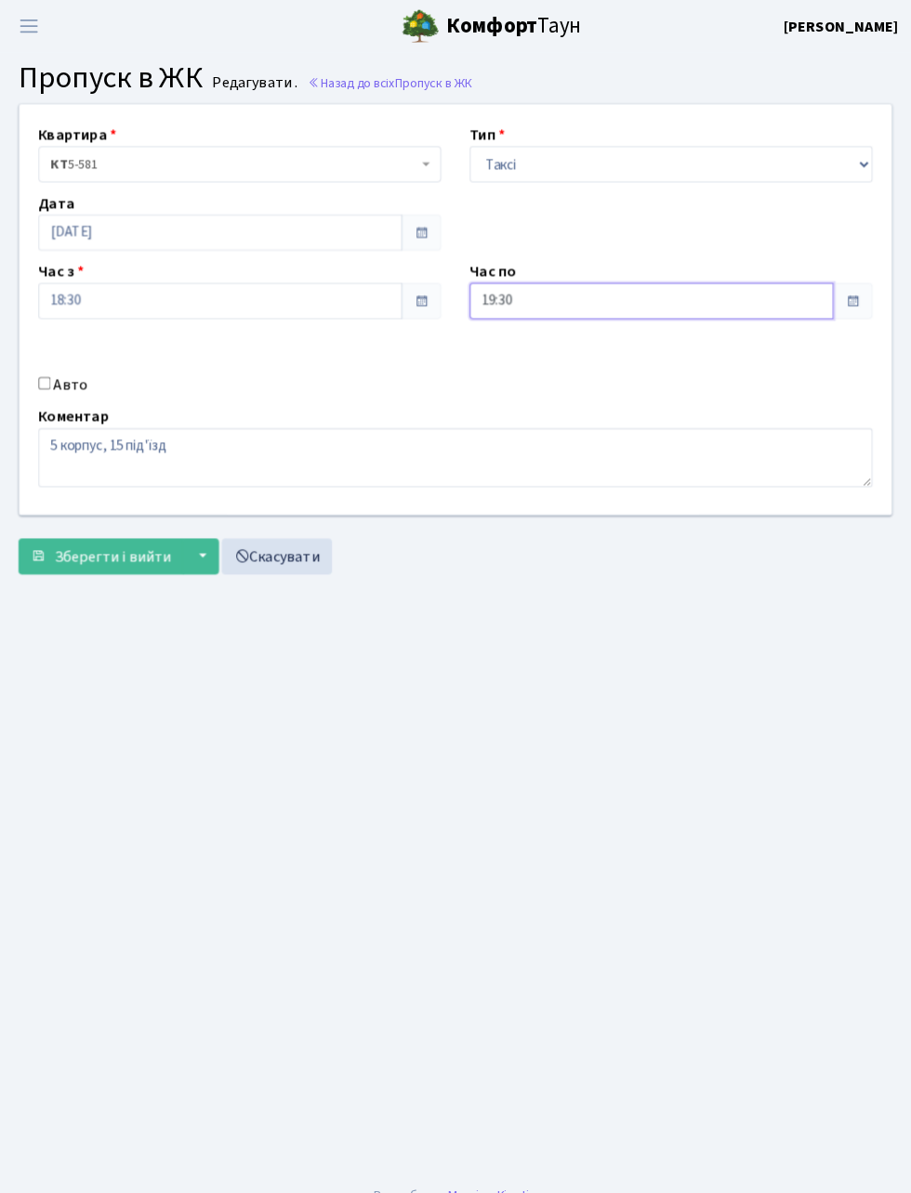
click at [601, 296] on input "19:30" at bounding box center [647, 294] width 356 height 35
click at [682, 503] on icon at bounding box center [683, 504] width 50 height 50
click at [686, 499] on icon at bounding box center [683, 504] width 50 height 50
click at [682, 503] on icon at bounding box center [683, 504] width 50 height 50
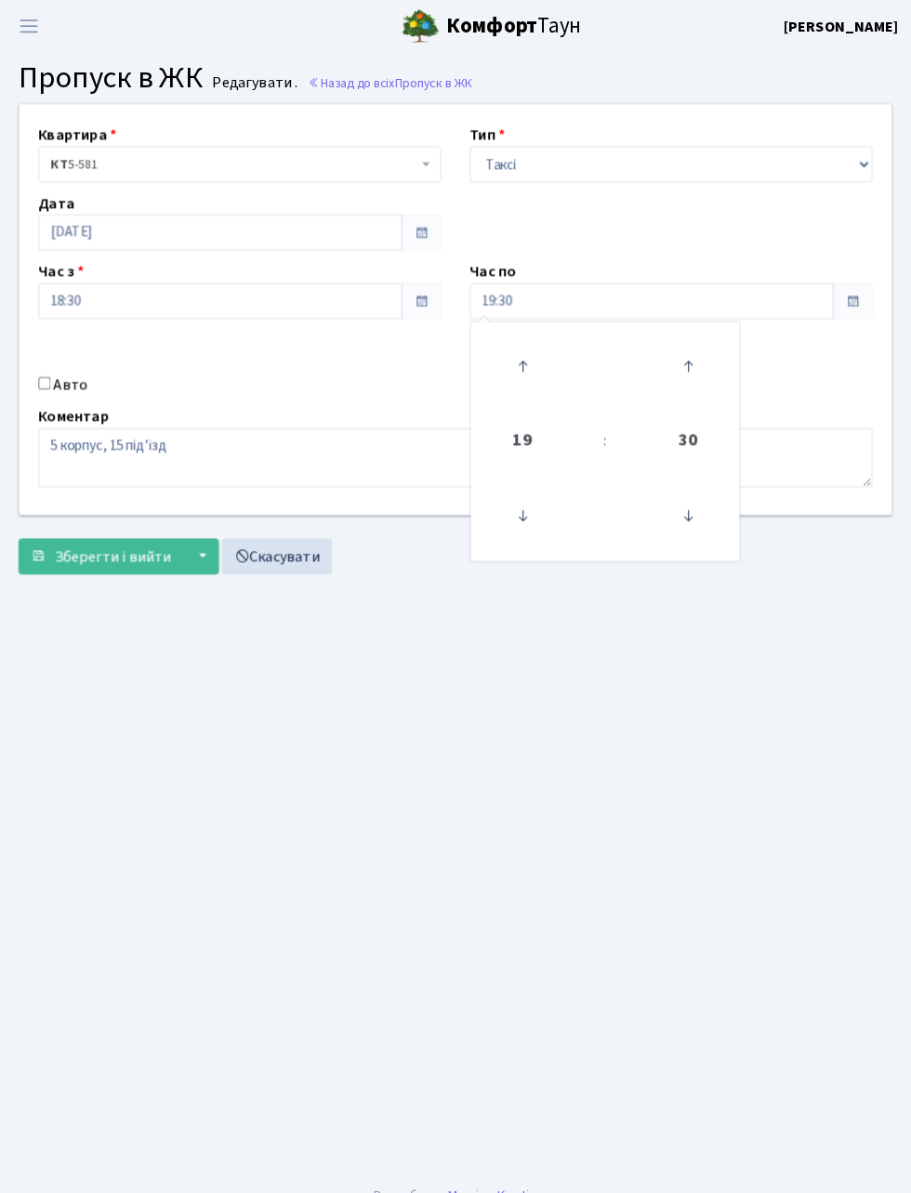
click at [420, 784] on main "Admin Пропуск в ЖК Редагувати Пропуск в ЖК Редагувати . Назад до всіх Пропуск в…" at bounding box center [455, 598] width 911 height 1095
click at [288, 540] on link "Скасувати" at bounding box center [281, 544] width 108 height 35
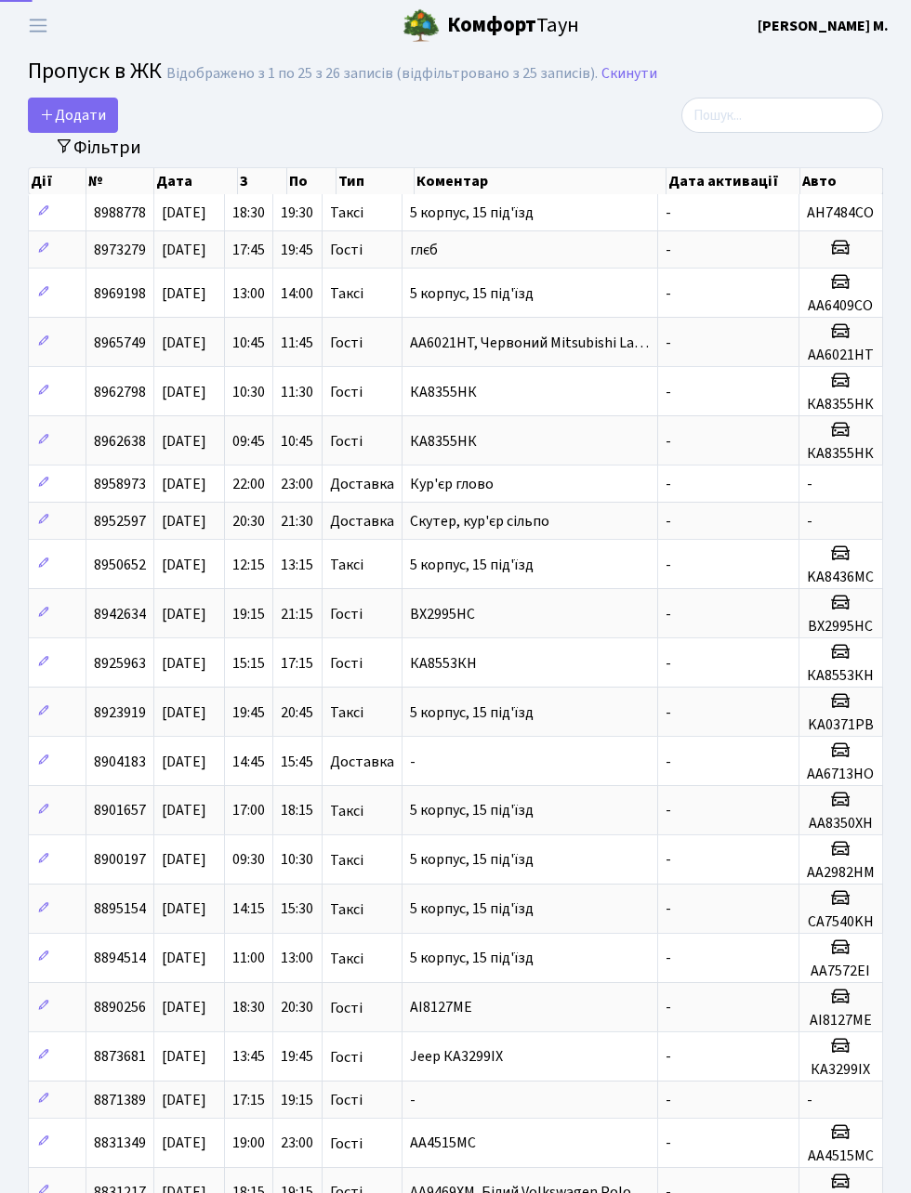
select select "25"
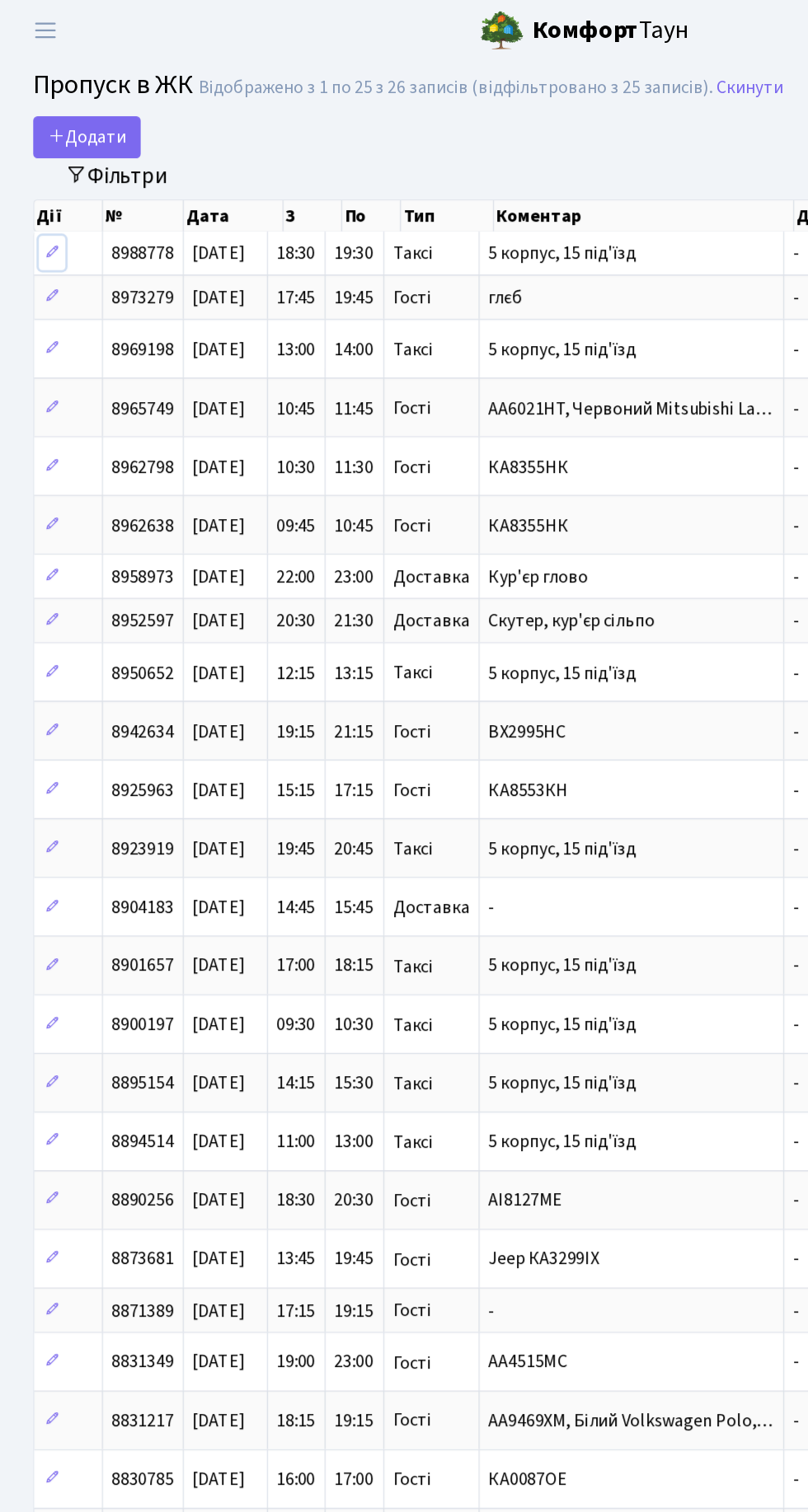
click at [37, 186] on icon at bounding box center [38, 186] width 12 height 12
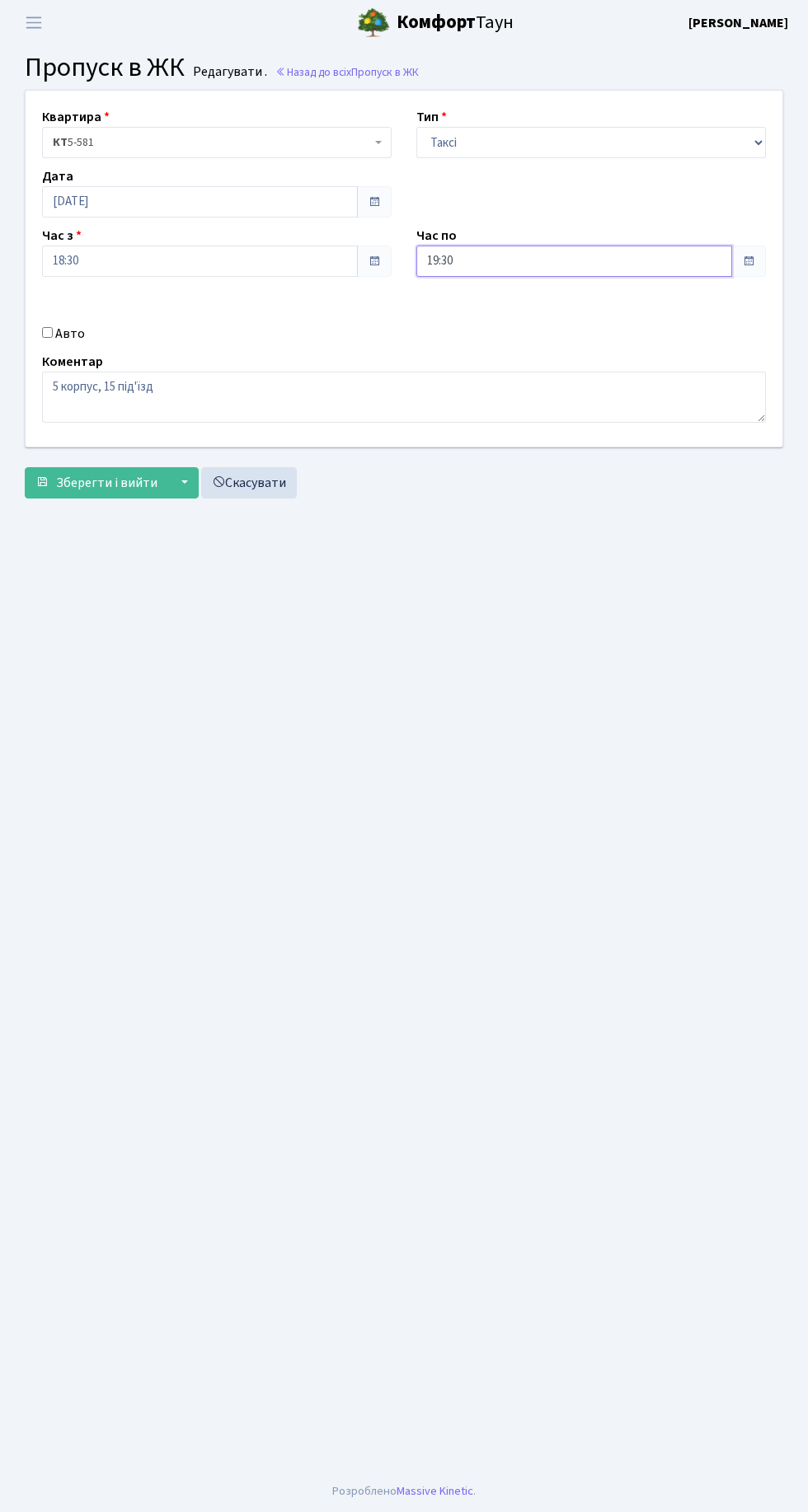
click at [731, 261] on input "19:30" at bounding box center [574, 261] width 316 height 31
click at [605, 446] on icon at bounding box center [606, 447] width 44 height 44
click at [614, 637] on main "Admin Пропуск в ЖК Редагувати Пропуск в ЖК Редагувати . Назад до всіх Пропуск в…" at bounding box center [404, 757] width 808 height 1425
click at [254, 488] on link "Скасувати" at bounding box center [249, 482] width 96 height 31
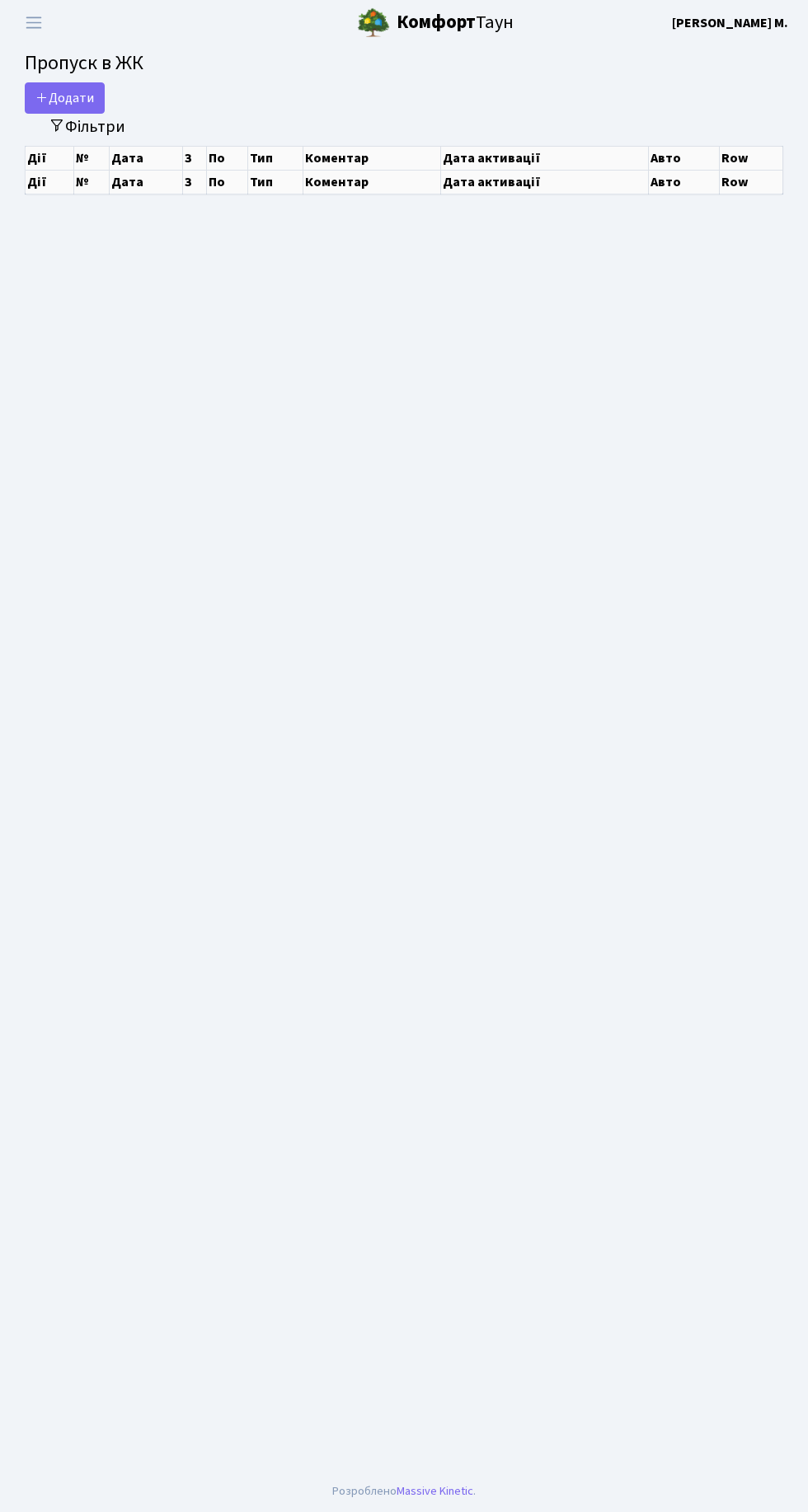
select select "25"
